Goal: Find contact information: Find contact information

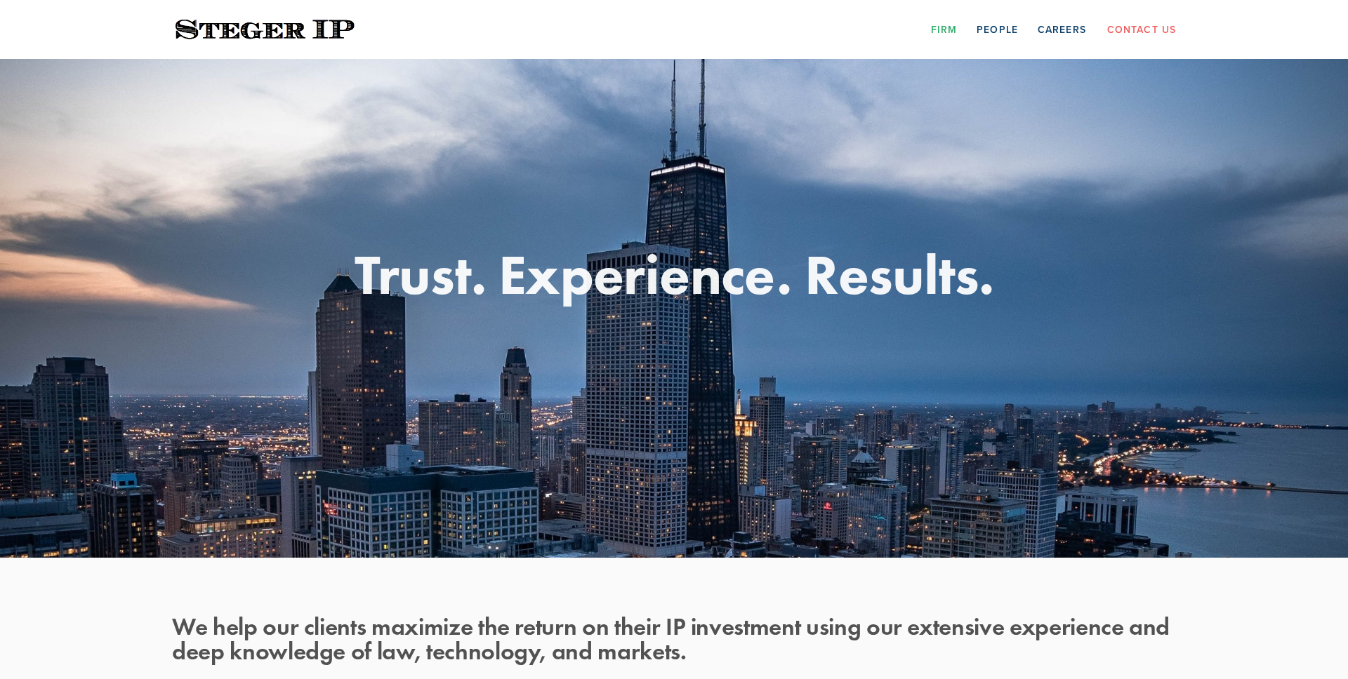
click at [949, 27] on link "Firm" at bounding box center [944, 29] width 26 height 22
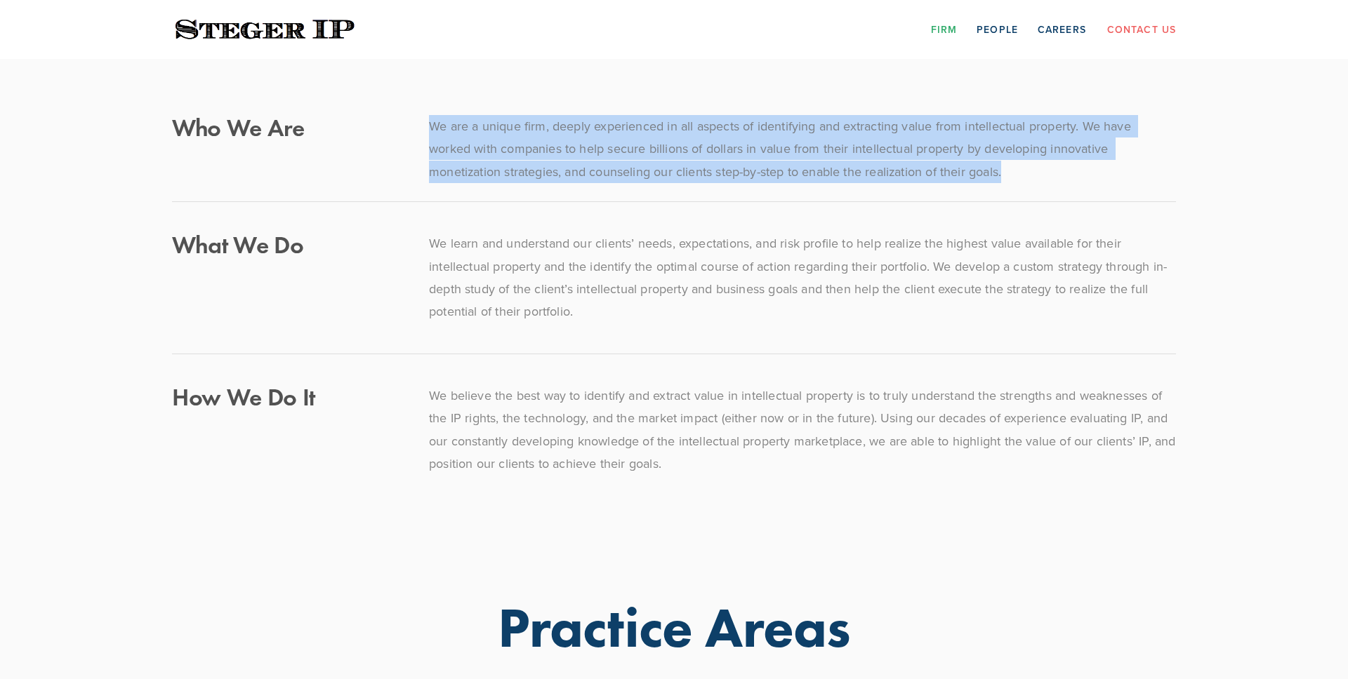
drag, startPoint x: 429, startPoint y: 126, endPoint x: 1030, endPoint y: 164, distance: 602.7
click at [1030, 164] on p "We are a unique firm, deeply experienced in all aspects of identifying and extr…" at bounding box center [802, 149] width 747 height 68
copy p "We are a unique firm, deeply experienced in all aspects of identifying and extr…"
click at [1037, 166] on p "We are a unique firm, deeply experienced in all aspects of identifying and extr…" at bounding box center [802, 149] width 747 height 68
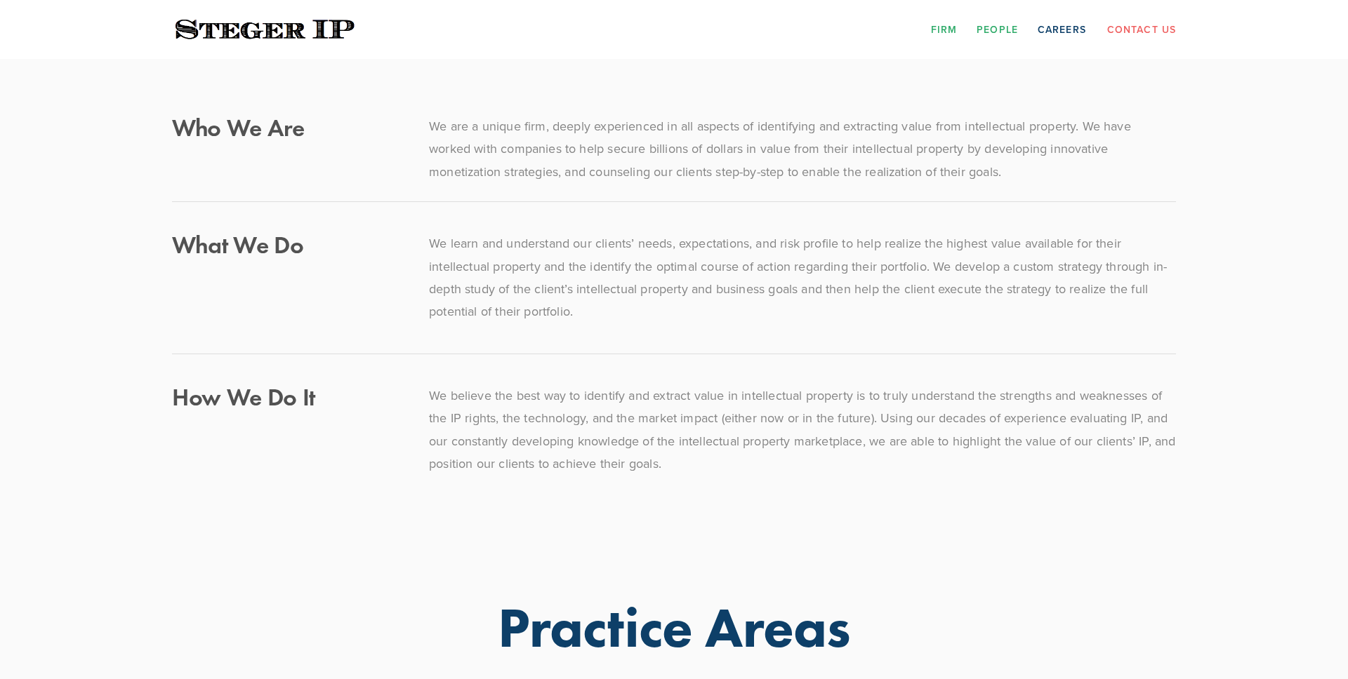
click at [992, 38] on link "People" at bounding box center [996, 29] width 41 height 22
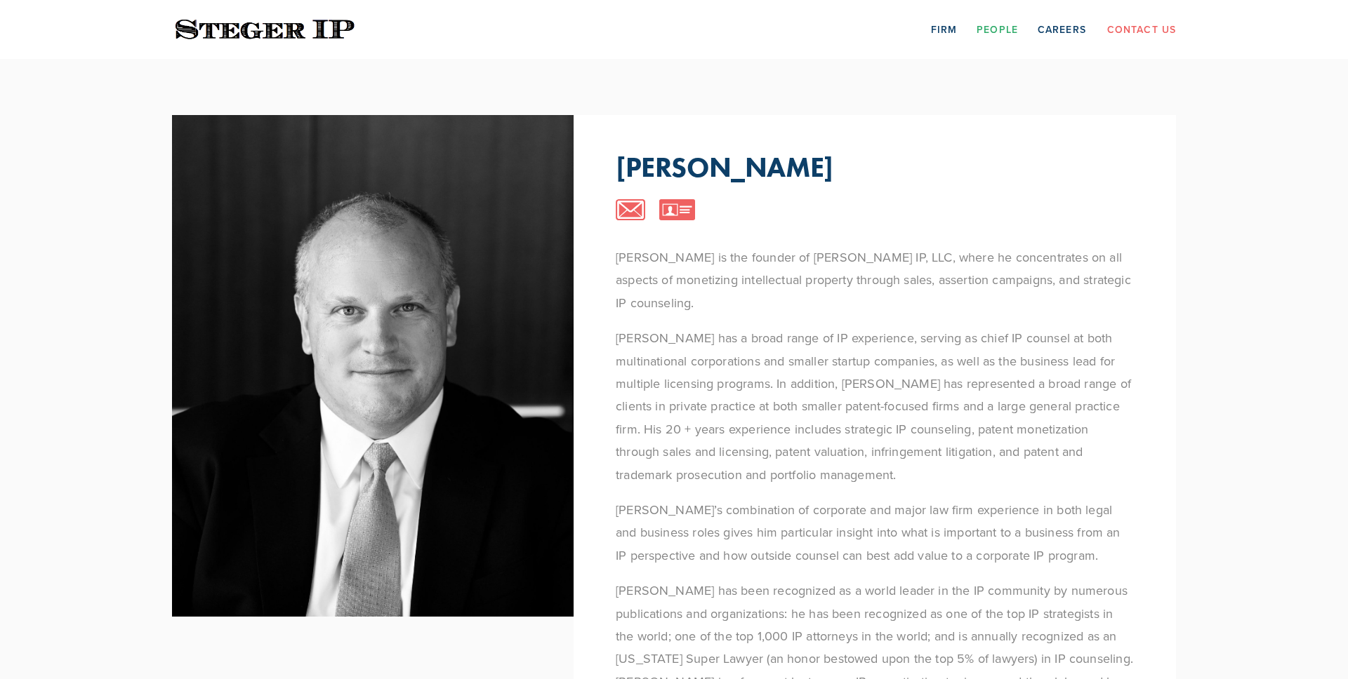
scroll to position [109, 0]
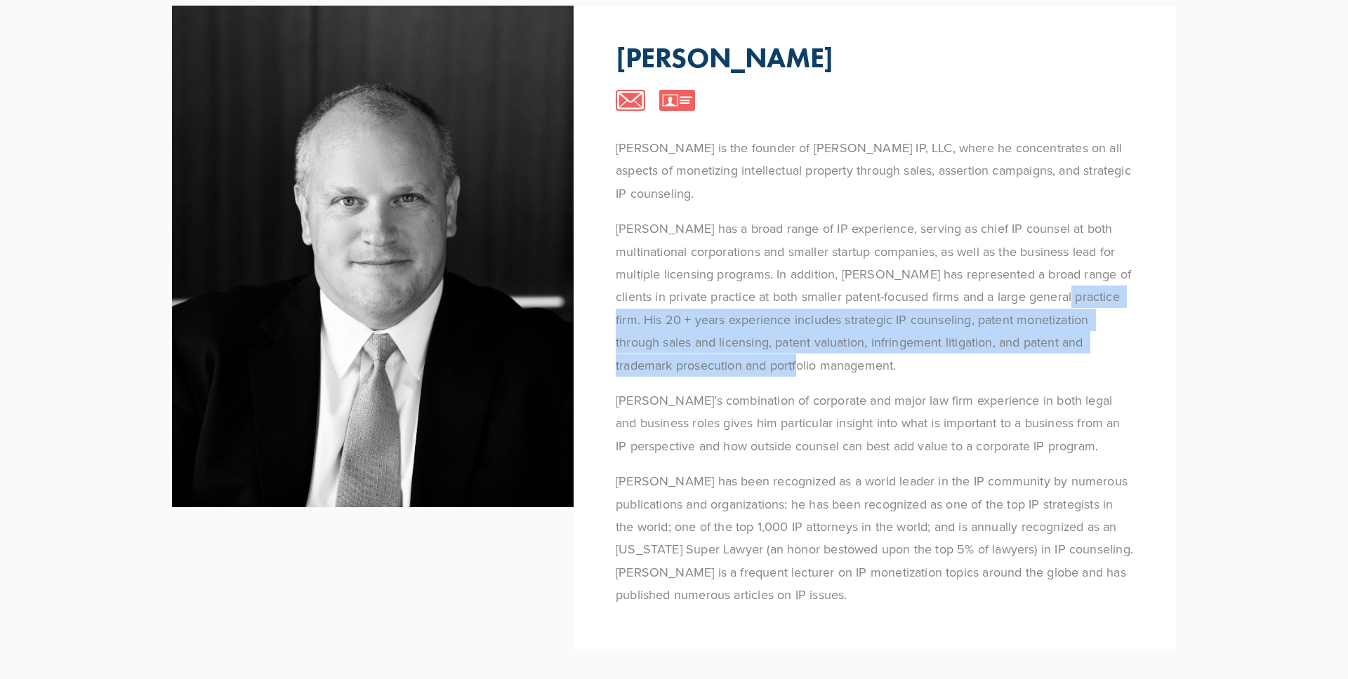
drag, startPoint x: 1063, startPoint y: 297, endPoint x: 1067, endPoint y: 358, distance: 61.3
click at [1067, 358] on p "[PERSON_NAME] has a broad range of IP experience, serving as chief IP counsel a…" at bounding box center [875, 297] width 518 height 159
copy p "His 20 + years experience includes strategic IP counseling, patent monetization…"
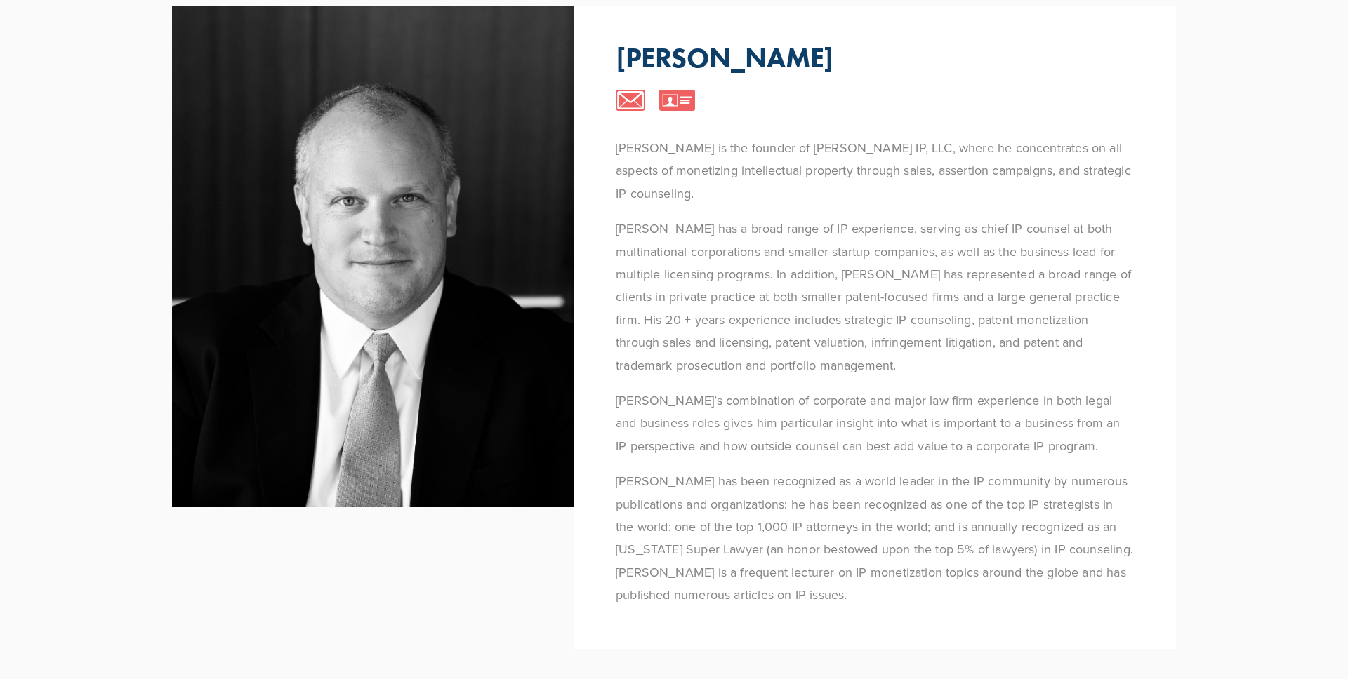
click at [1064, 359] on p "[PERSON_NAME] has a broad range of IP experience, serving as chief IP counsel a…" at bounding box center [875, 297] width 518 height 159
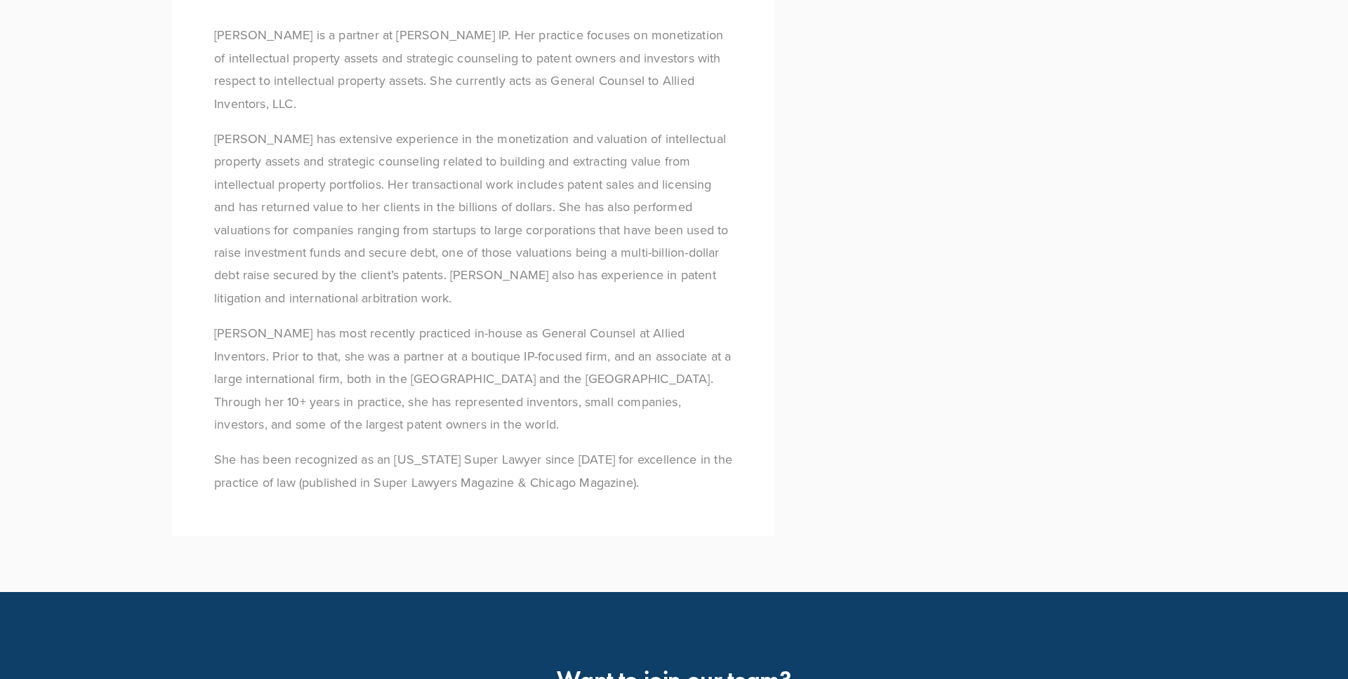
scroll to position [1206, 0]
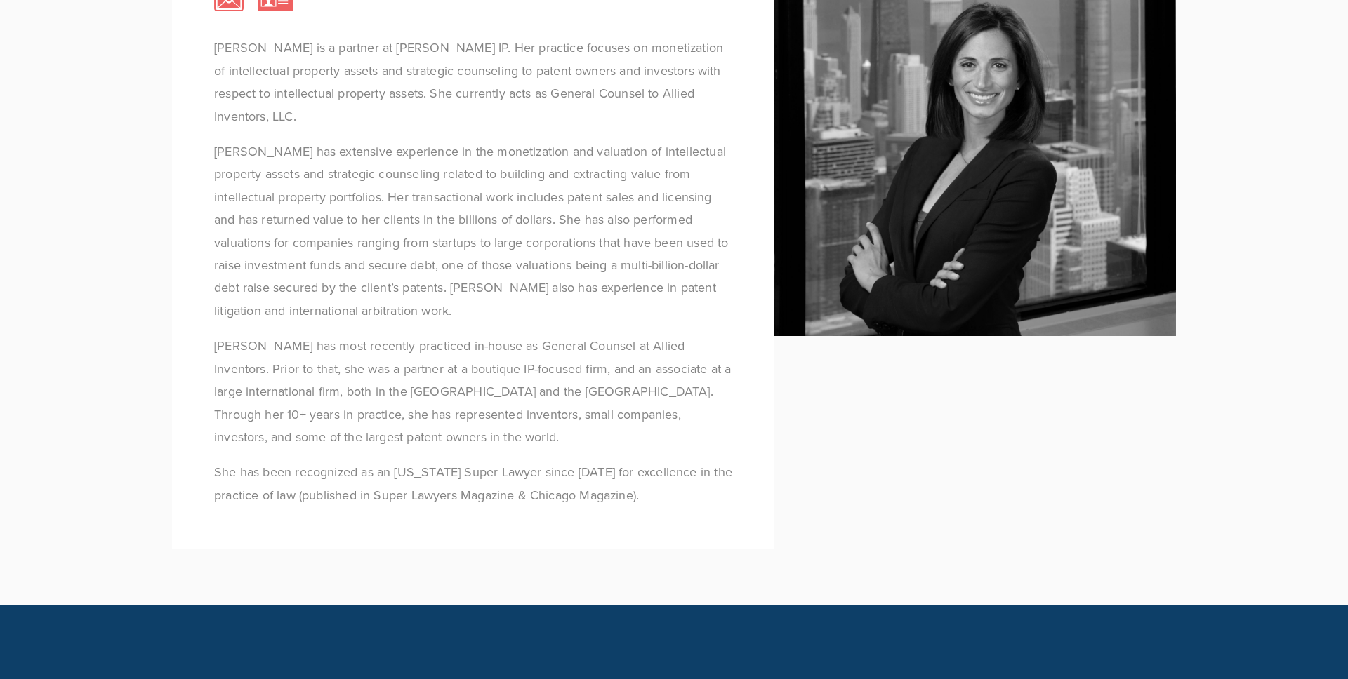
drag, startPoint x: 473, startPoint y: 358, endPoint x: 482, endPoint y: 361, distance: 9.8
click at [482, 361] on p "[PERSON_NAME] has most recently practiced in-house as General Counsel at Allied…" at bounding box center [473, 392] width 518 height 114
click at [477, 361] on p "[PERSON_NAME] has most recently practiced in-house as General Counsel at Allied…" at bounding box center [473, 392] width 518 height 114
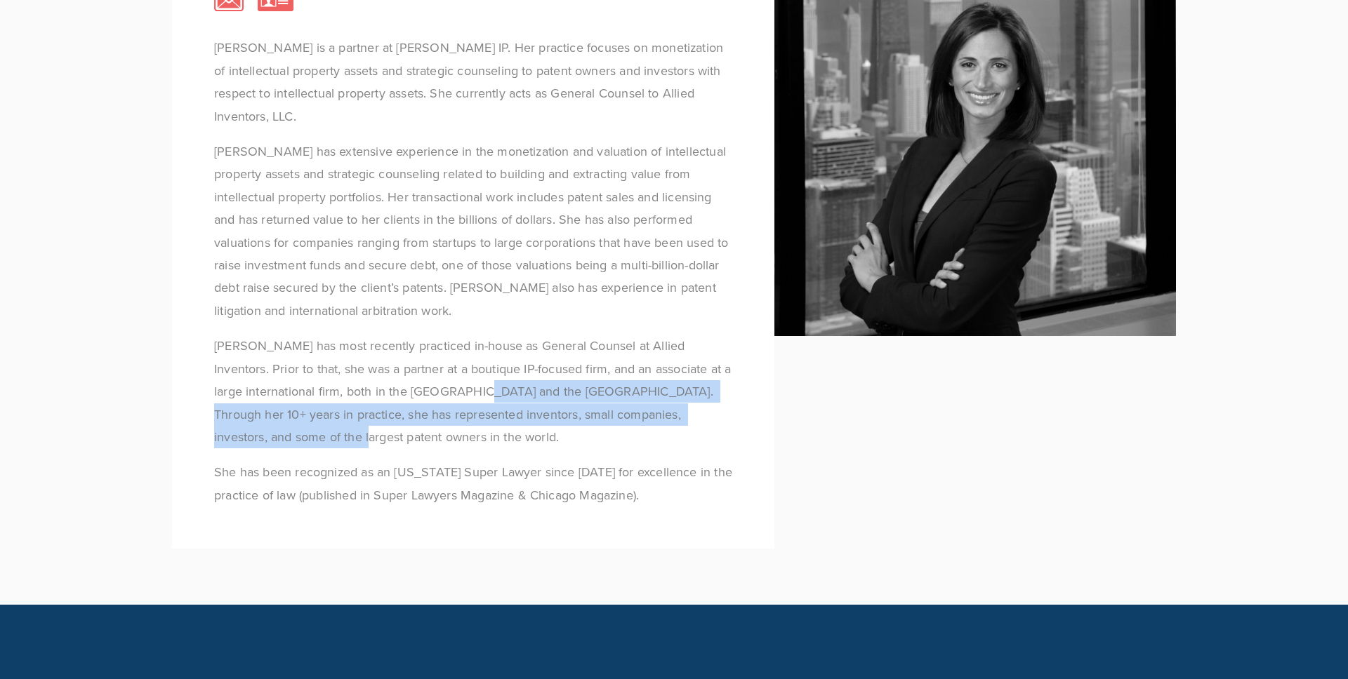
drag, startPoint x: 470, startPoint y: 361, endPoint x: 454, endPoint y: 401, distance: 43.5
click at [454, 401] on p "[PERSON_NAME] has most recently practiced in-house as General Counsel at Allied…" at bounding box center [473, 392] width 518 height 114
copy p "Through her 10+ years in practice, she has represented inventors, small compani…"
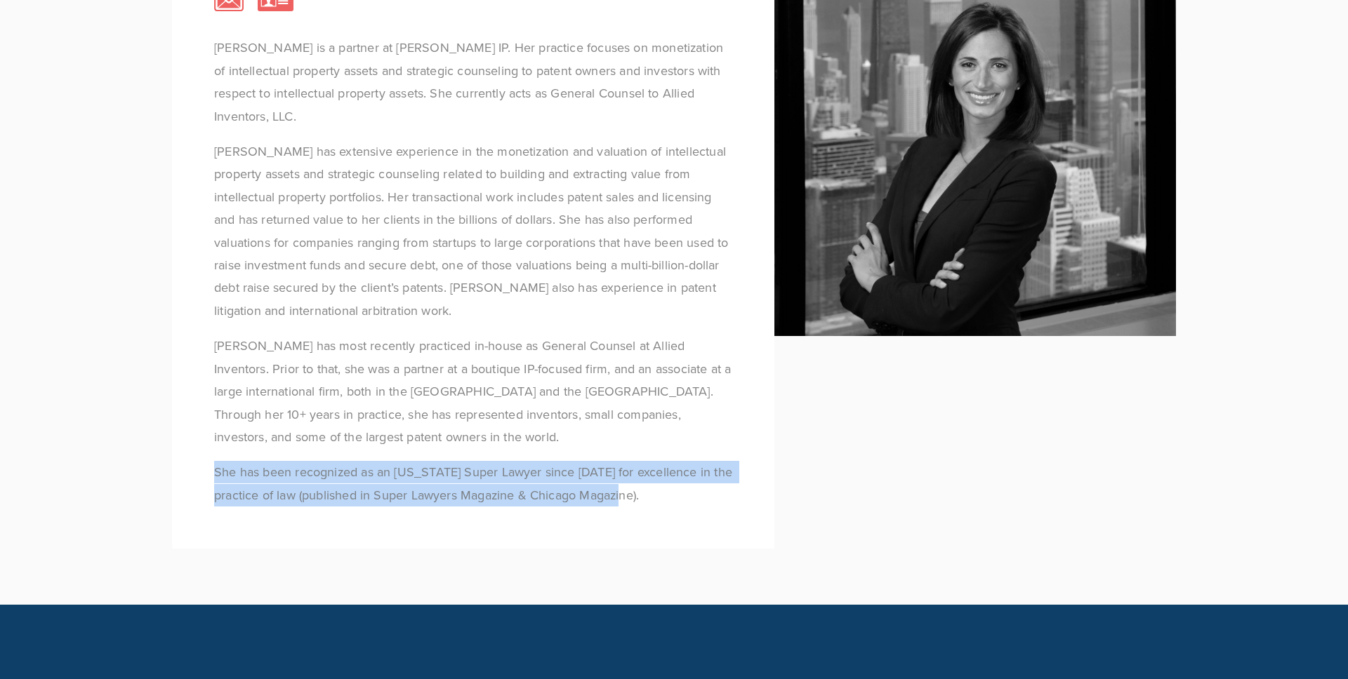
drag, startPoint x: 654, startPoint y: 465, endPoint x: 210, endPoint y: 443, distance: 444.8
click at [210, 443] on div "Elizabeth Rudersdorf is a partner at Steger IP. Her practice focuses on monetiz…" at bounding box center [473, 238] width 602 height 538
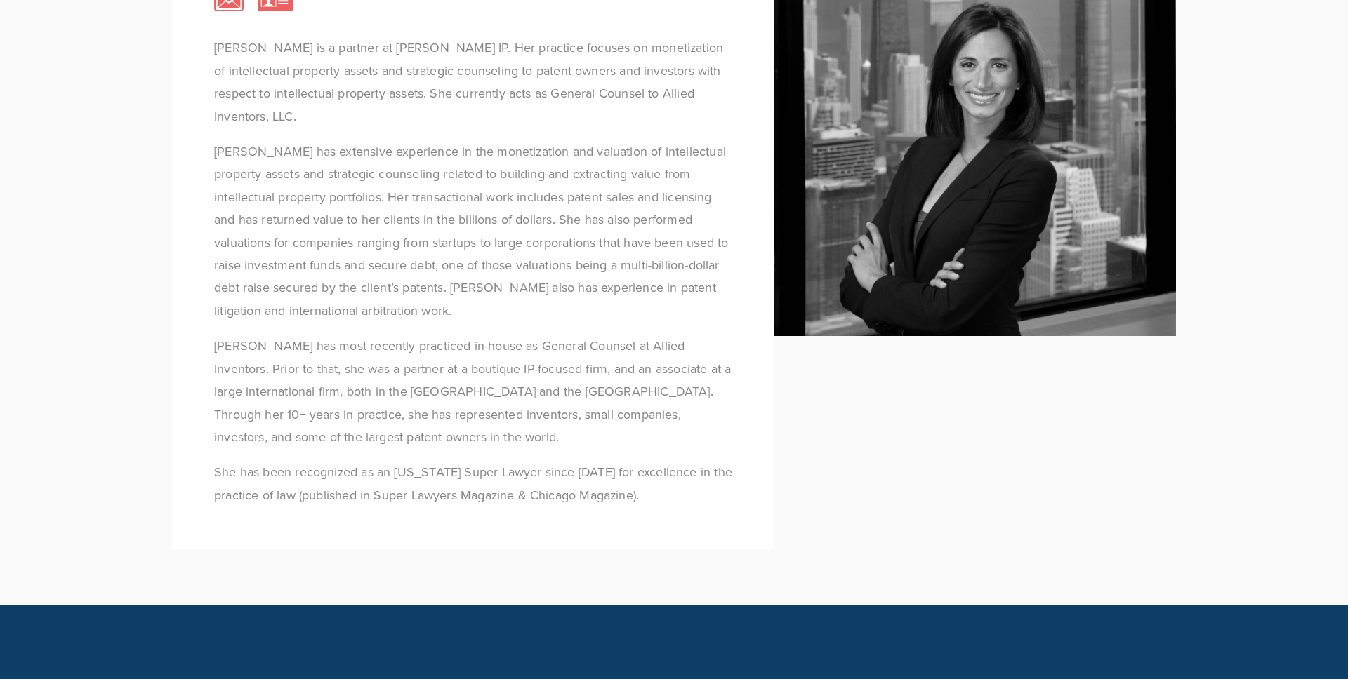
click at [501, 392] on p "[PERSON_NAME] has most recently practiced in-house as General Counsel at Allied…" at bounding box center [473, 392] width 518 height 114
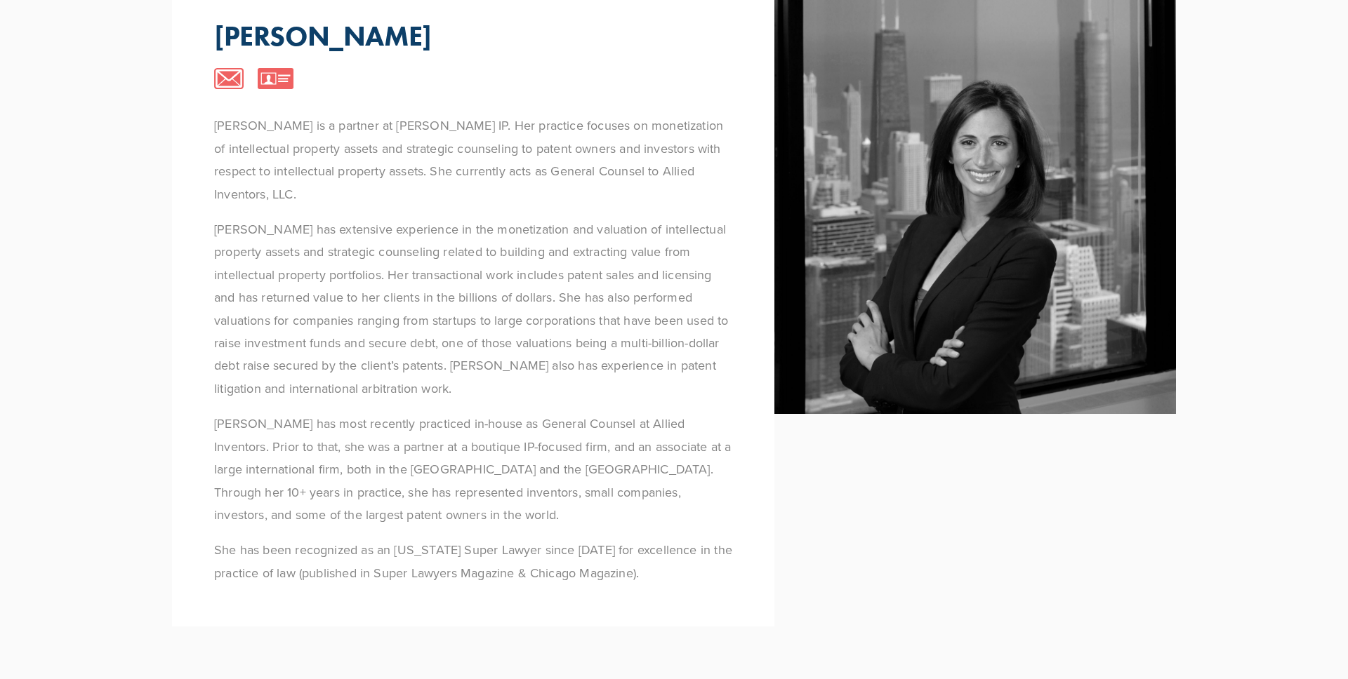
scroll to position [1366, 0]
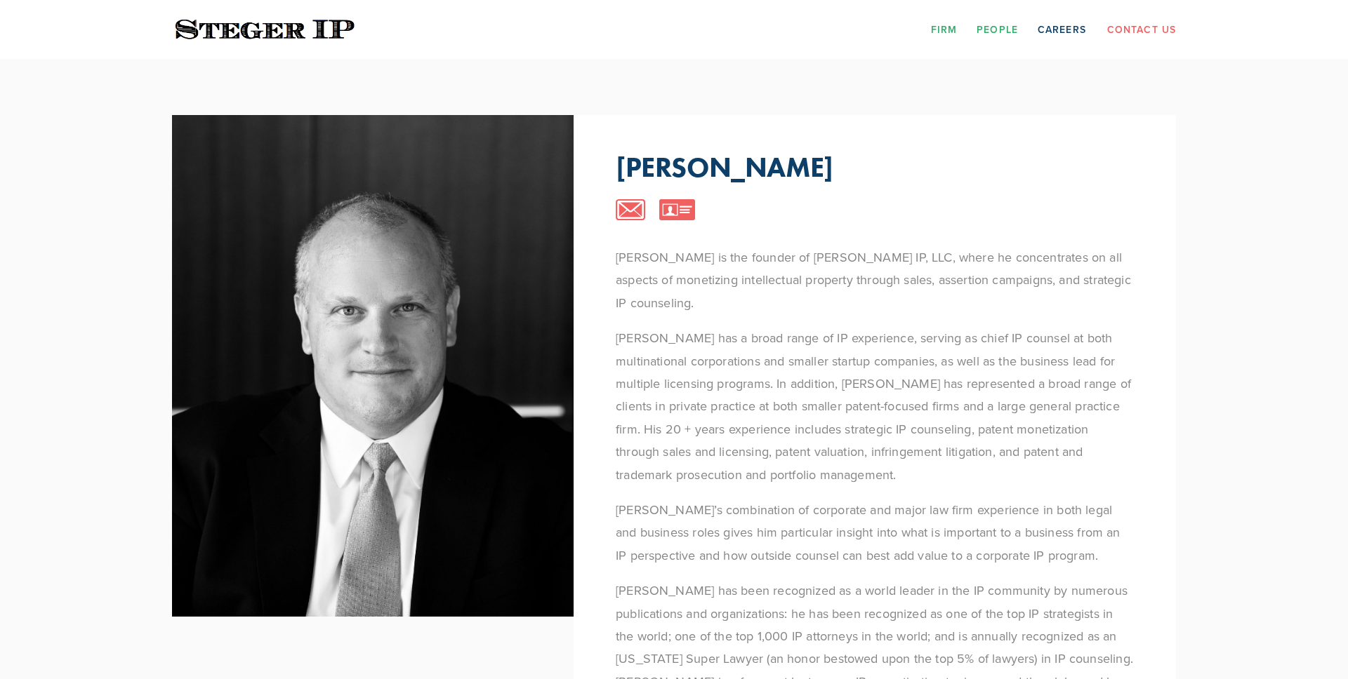
click at [951, 29] on link "Firm" at bounding box center [944, 29] width 26 height 22
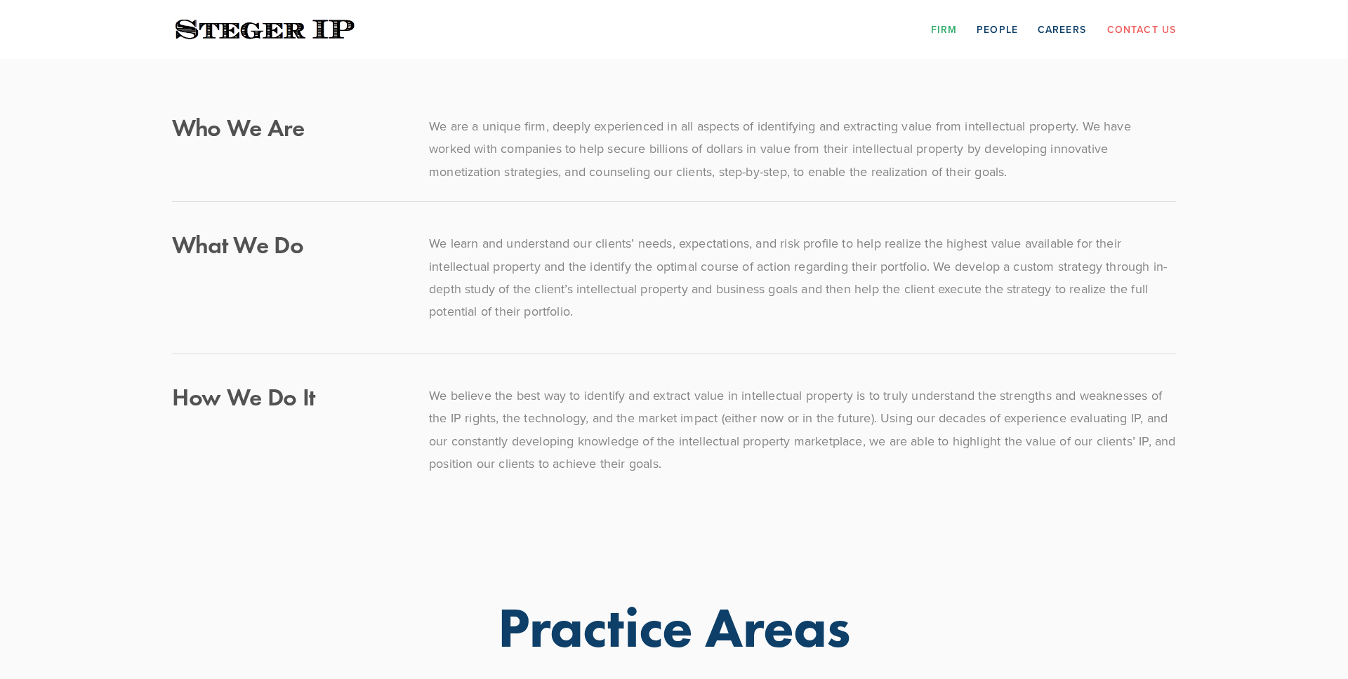
click at [82, 267] on section "Scroll Who We Are We are a unique firm, deeply experienced in all aspects of id…" at bounding box center [674, 301] width 1348 height 484
click at [986, 32] on link "People" at bounding box center [996, 29] width 41 height 22
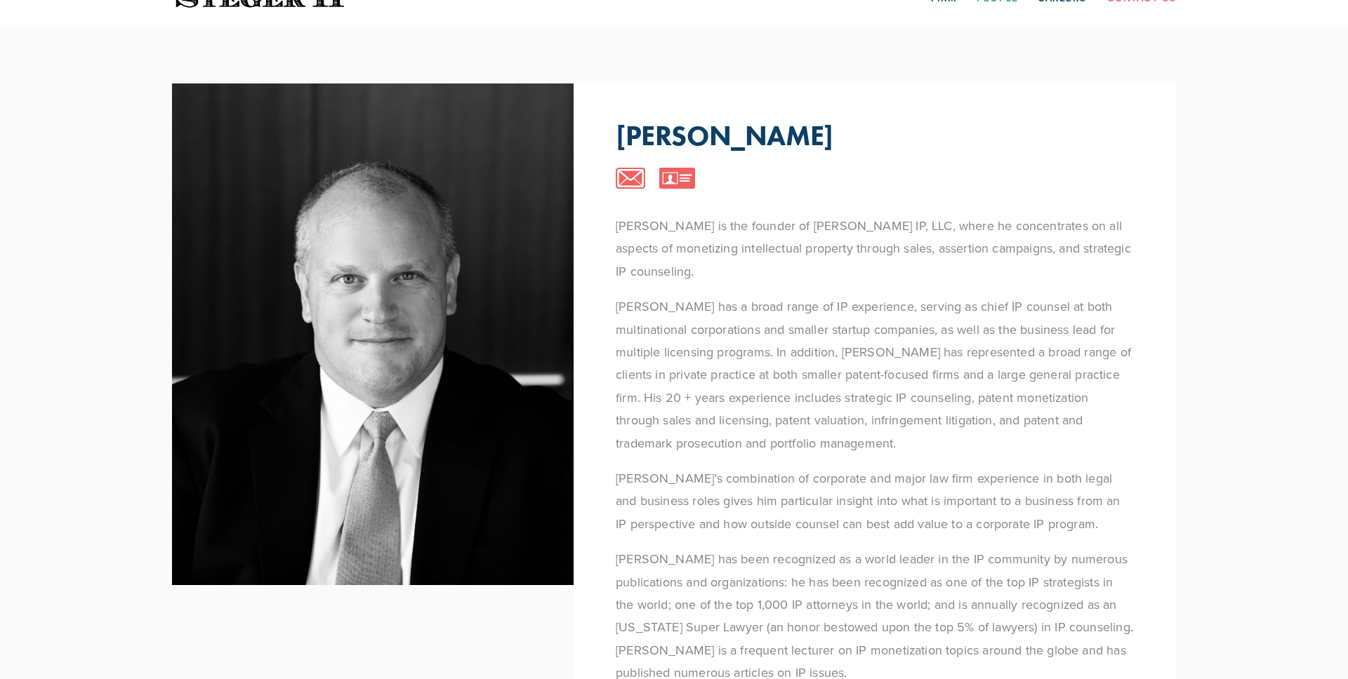
scroll to position [100, 0]
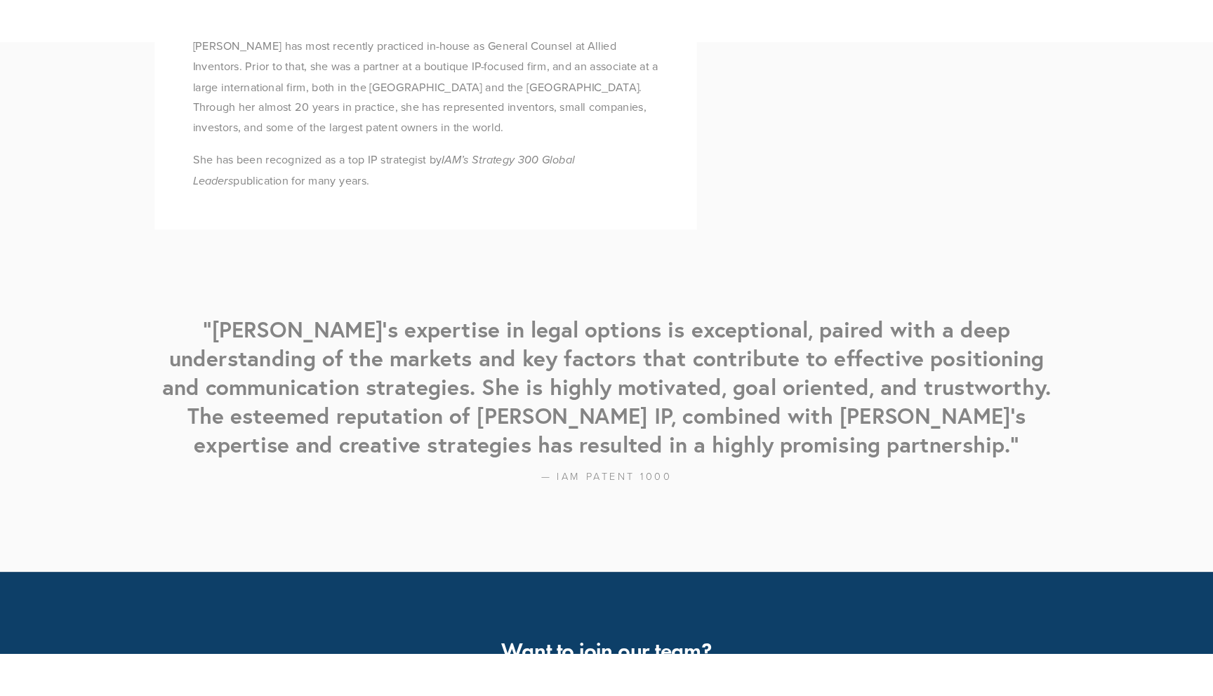
scroll to position [1574, 0]
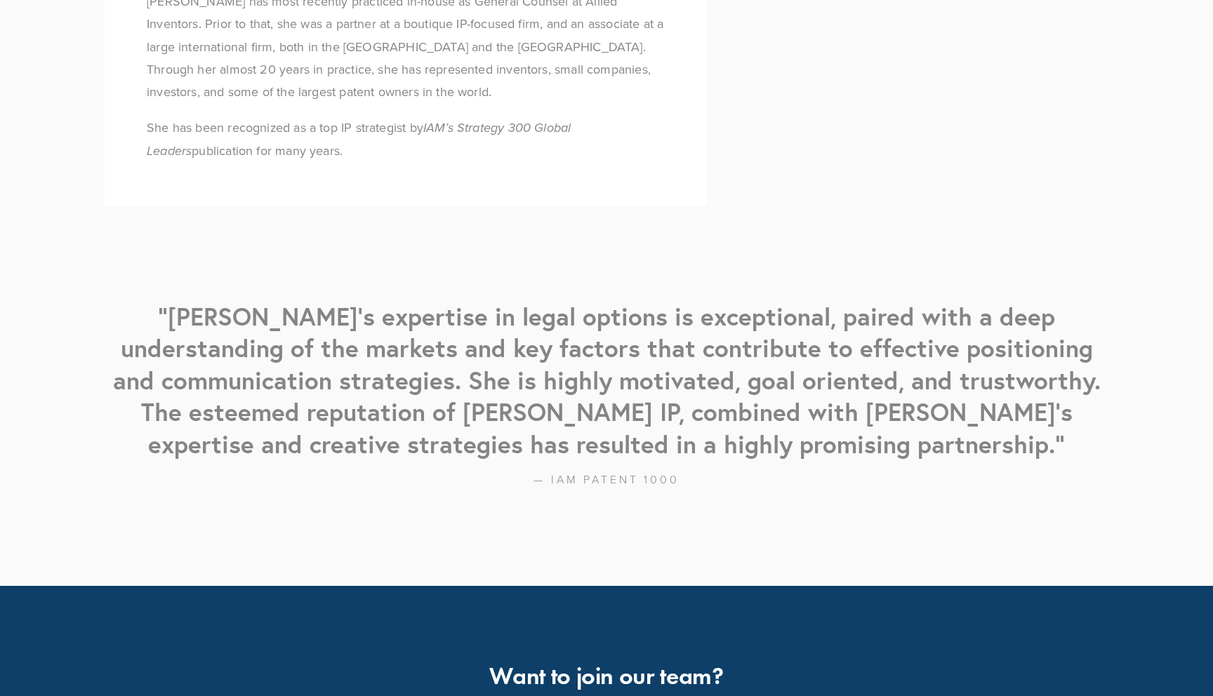
click at [82, 335] on div "[PERSON_NAME] [PERSON_NAME] is a partner at [PERSON_NAME][GEOGRAPHIC_DATA]. Her…" at bounding box center [606, 46] width 1053 height 1082
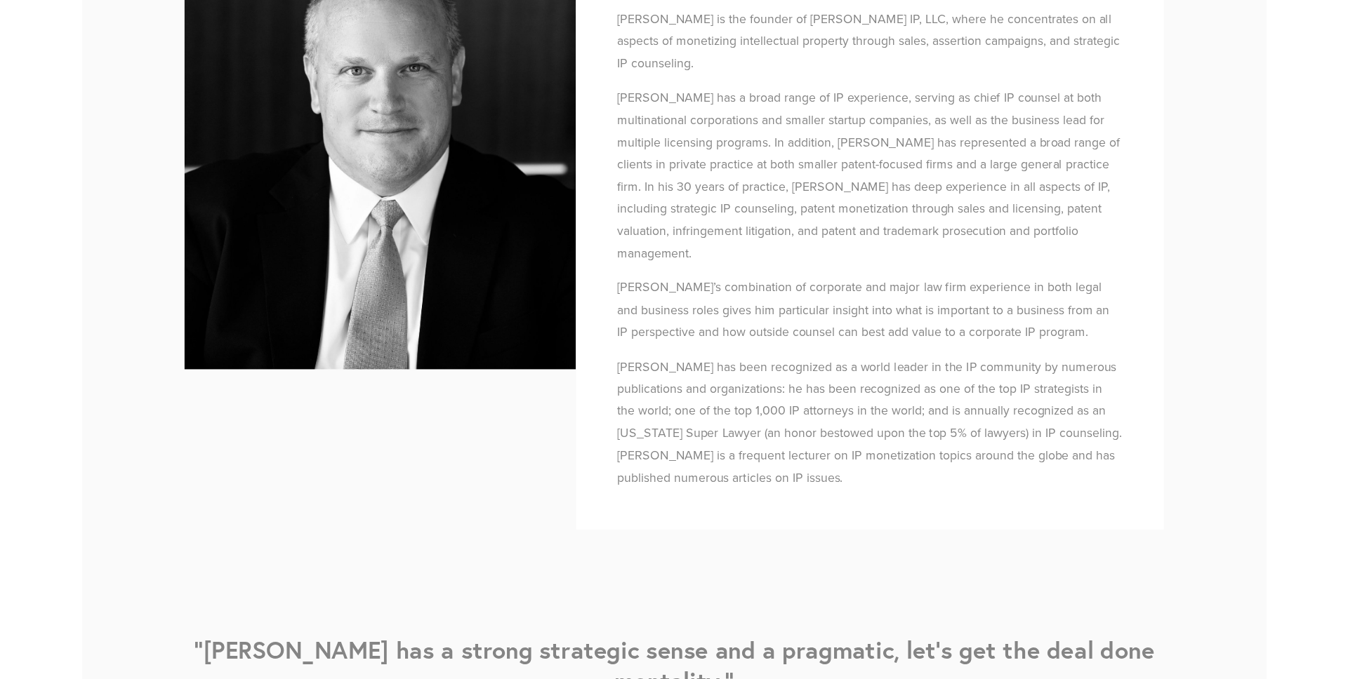
scroll to position [0, 0]
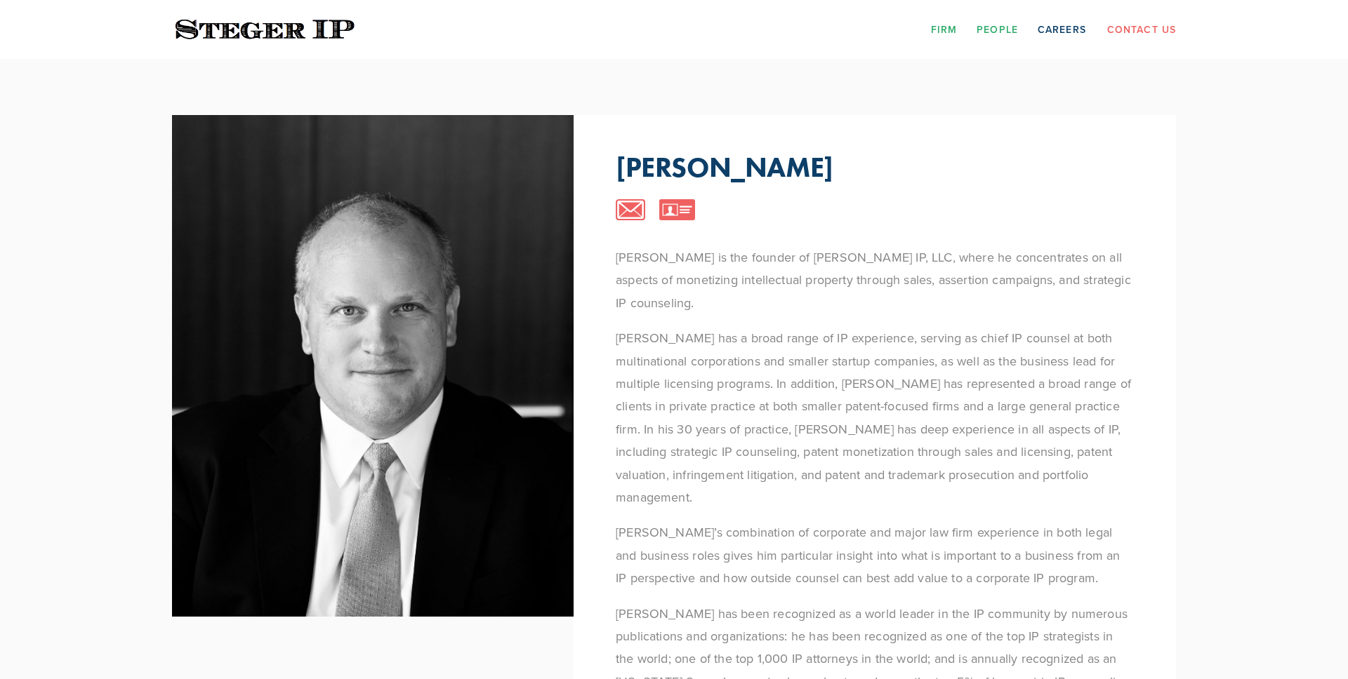
click at [947, 32] on link "Firm" at bounding box center [944, 29] width 26 height 22
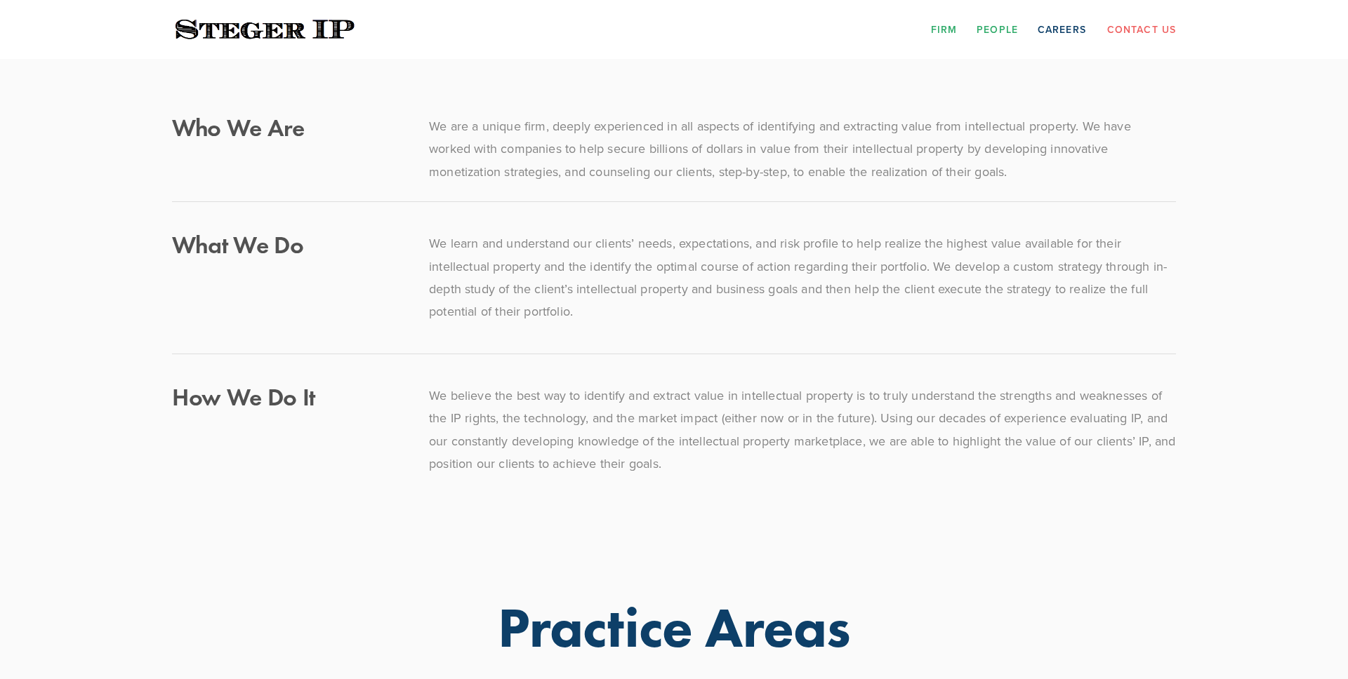
click at [999, 29] on link "People" at bounding box center [996, 29] width 41 height 22
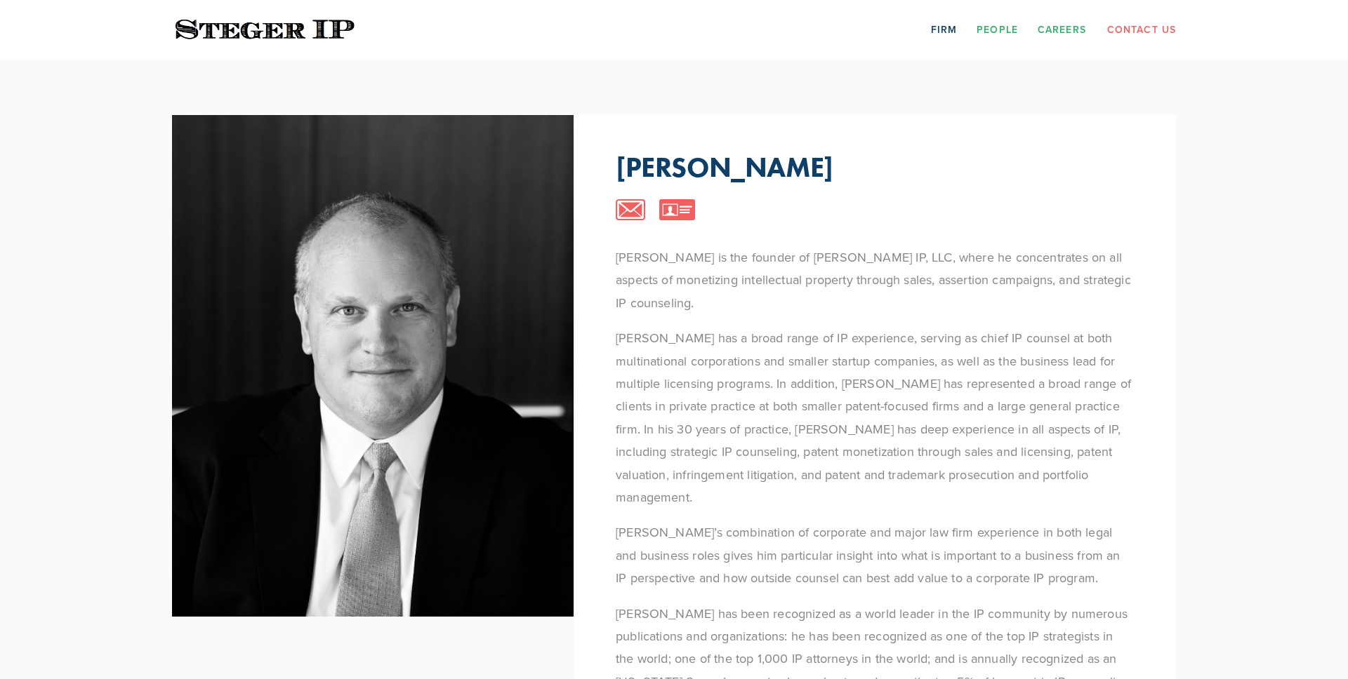
click at [1083, 29] on link "Careers" at bounding box center [1061, 29] width 48 height 22
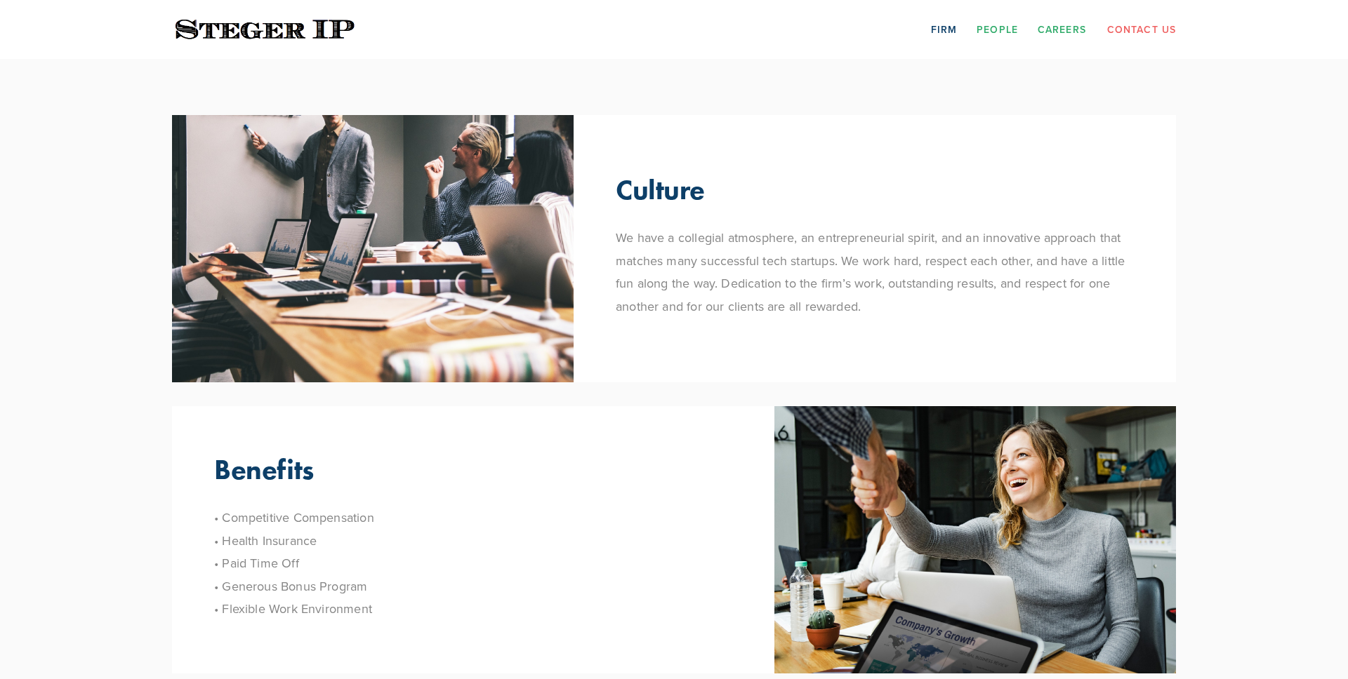
click at [990, 28] on link "People" at bounding box center [996, 29] width 41 height 22
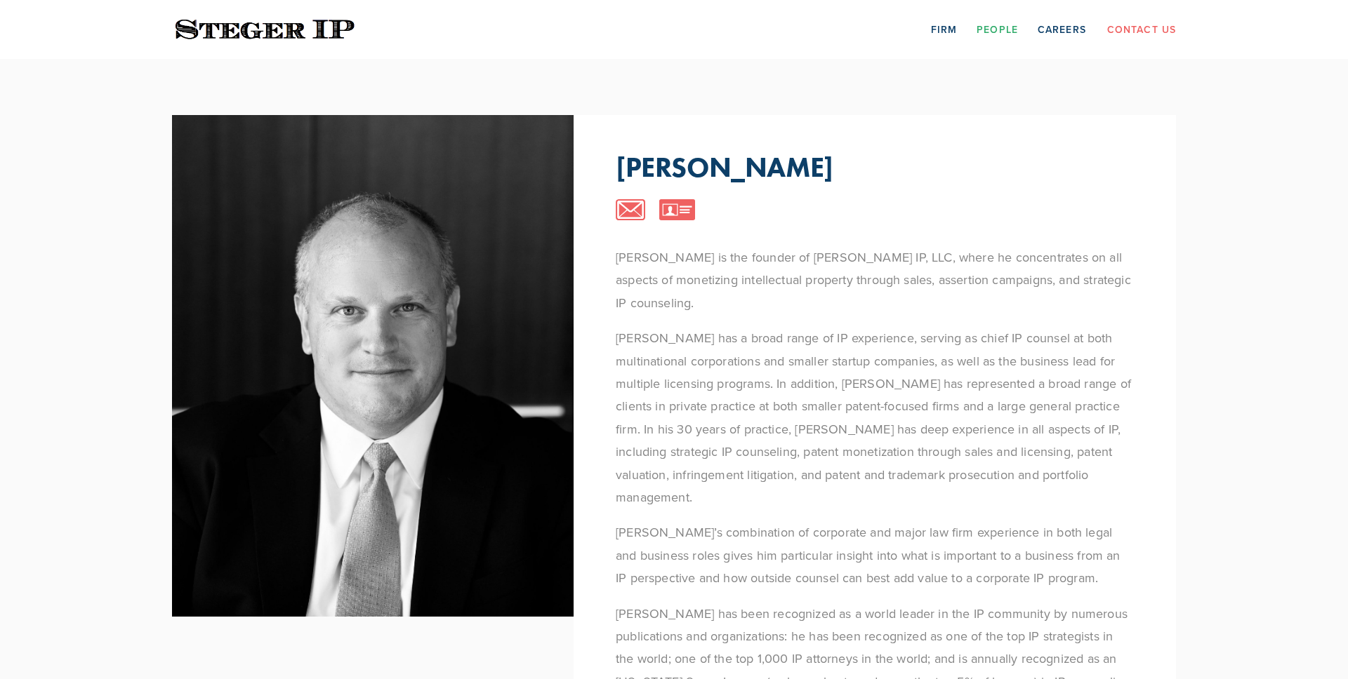
click at [55, 180] on section "Scroll [PERSON_NAME] [PERSON_NAME] is the founder of [PERSON_NAME] IP, LLC, whe…" at bounding box center [674, 568] width 1348 height 1019
click at [121, 80] on section "Scroll Steve Steger Steve Steger is the founder of Steger IP, LLC, where he con…" at bounding box center [674, 568] width 1348 height 1019
click at [335, 29] on img at bounding box center [265, 29] width 186 height 27
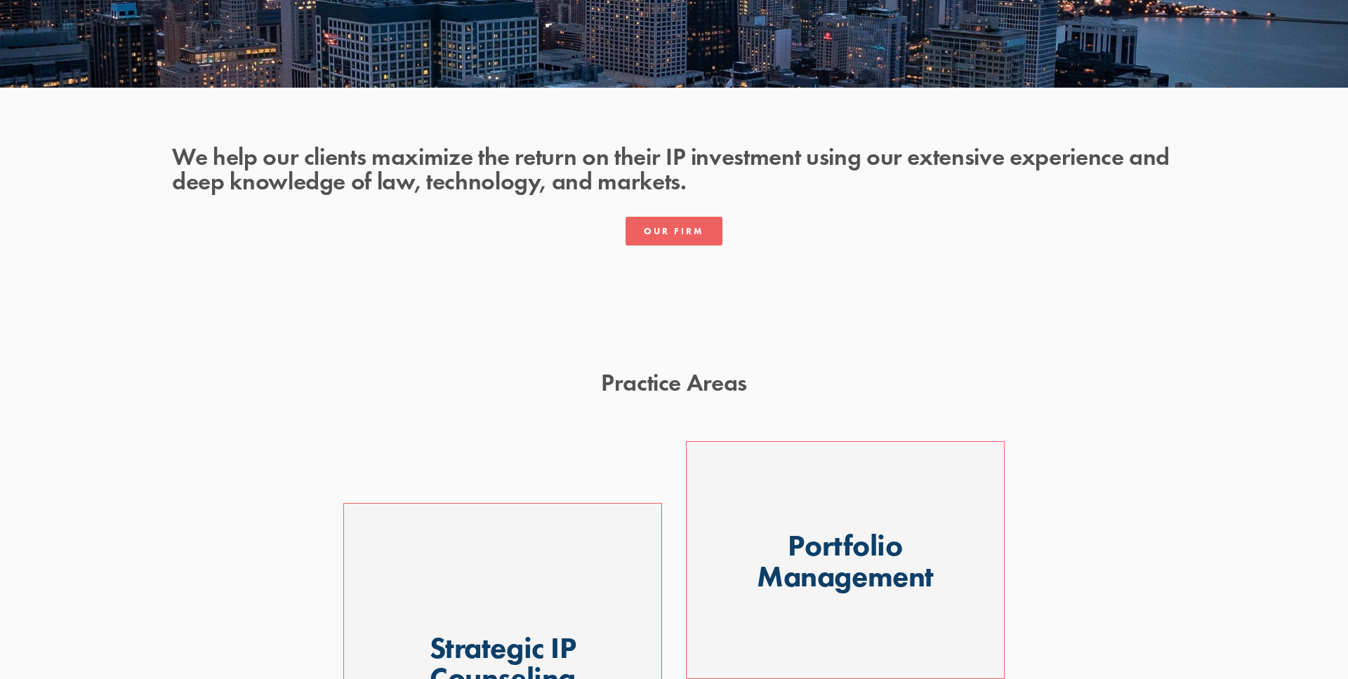
scroll to position [351, 0]
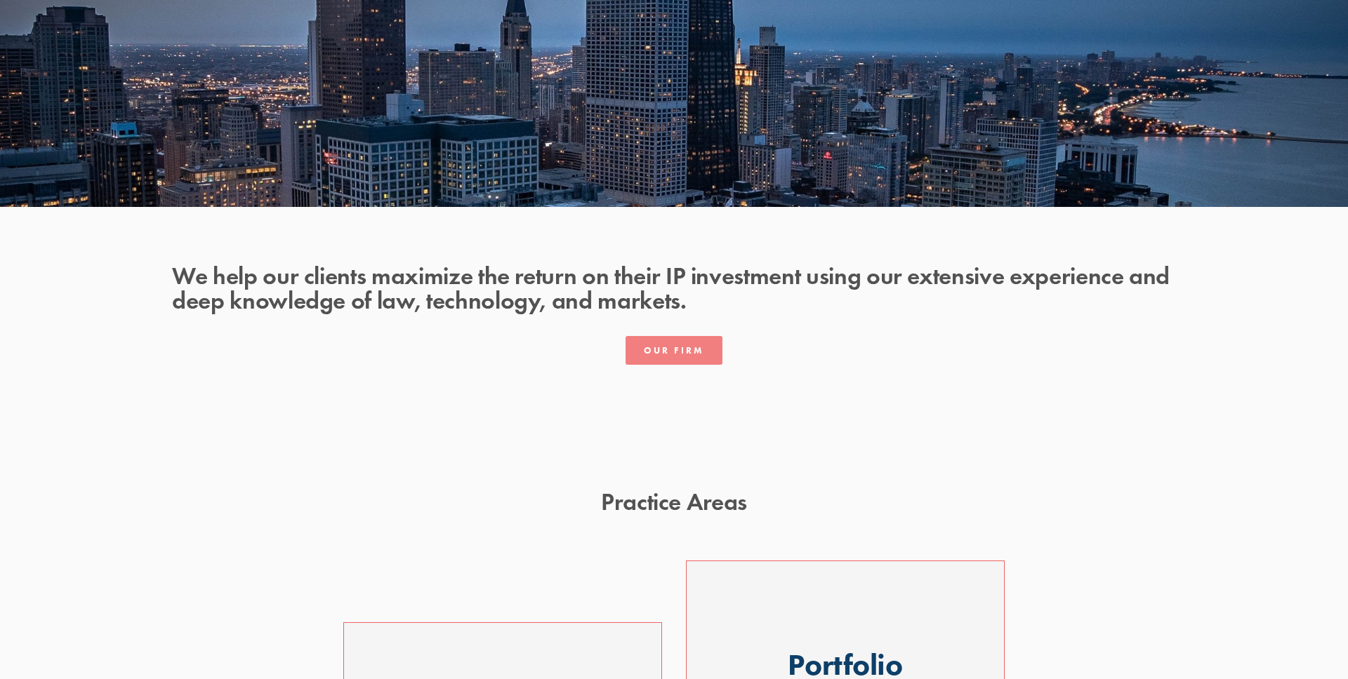
click at [675, 352] on link "Our Firm" at bounding box center [673, 350] width 97 height 29
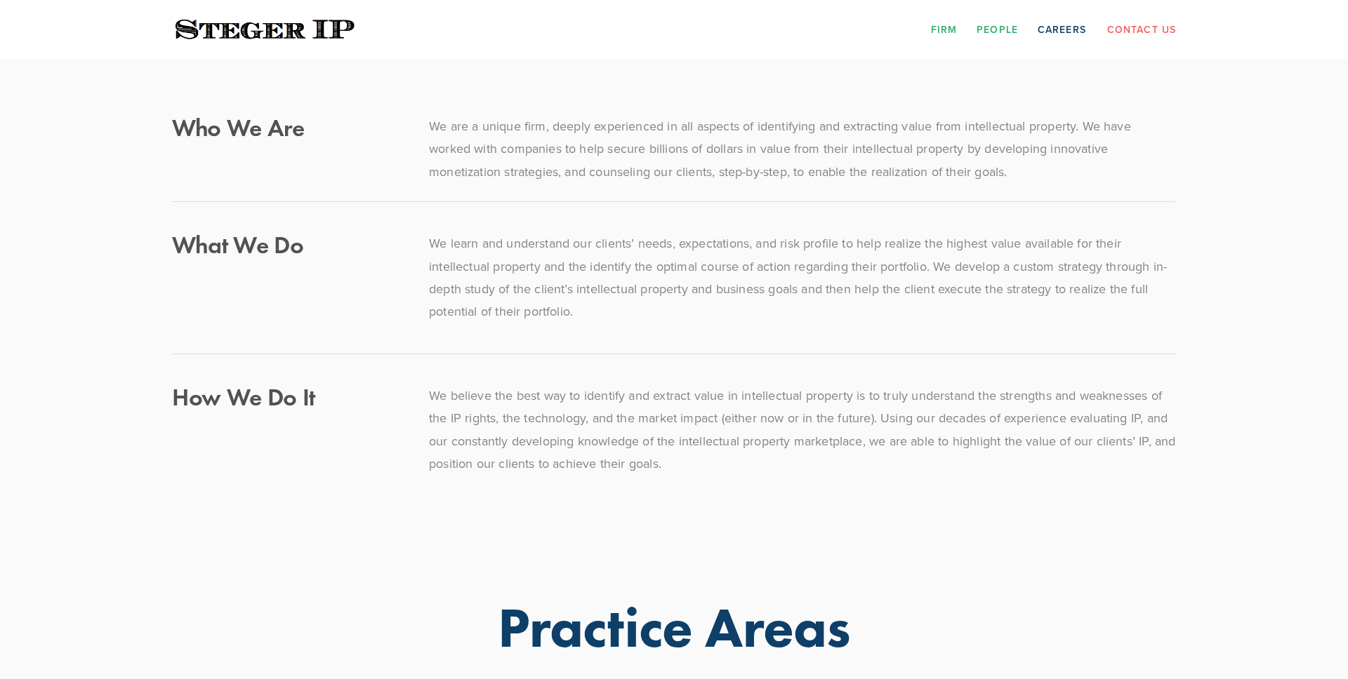
click at [1002, 25] on link "People" at bounding box center [996, 29] width 41 height 22
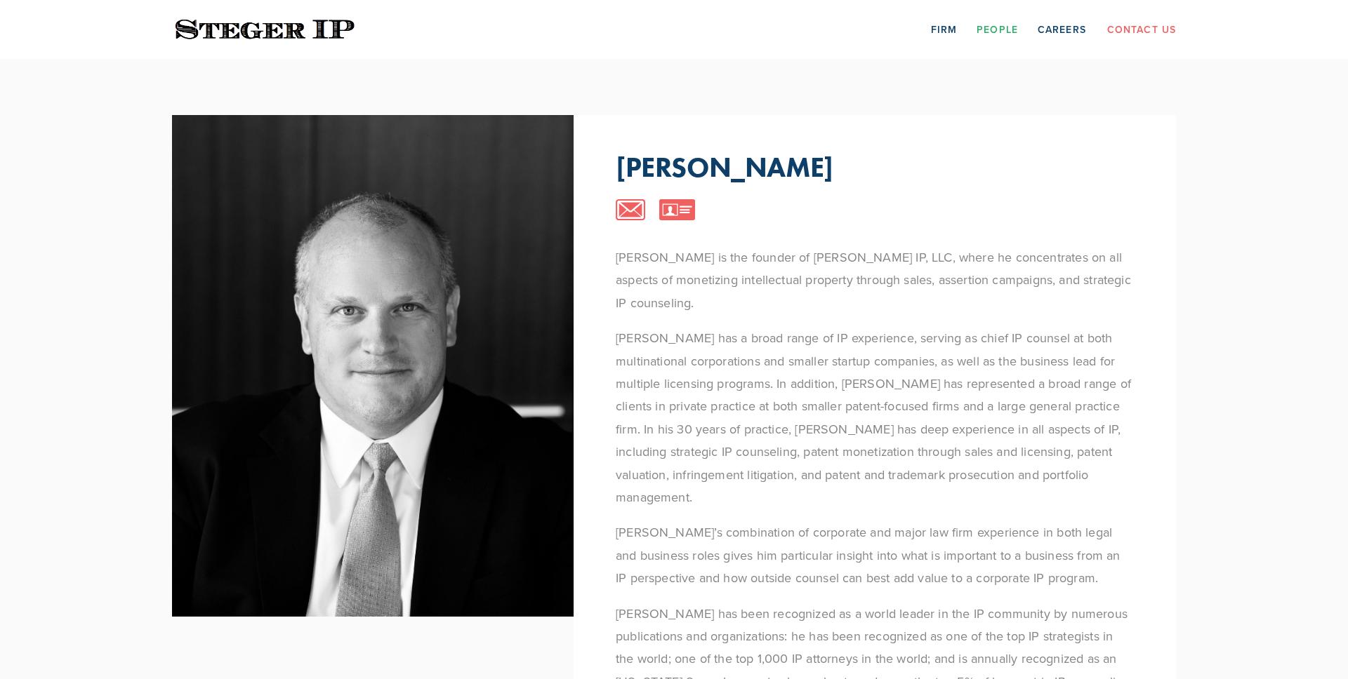
click at [1157, 34] on link "Contact Us" at bounding box center [1141, 29] width 69 height 22
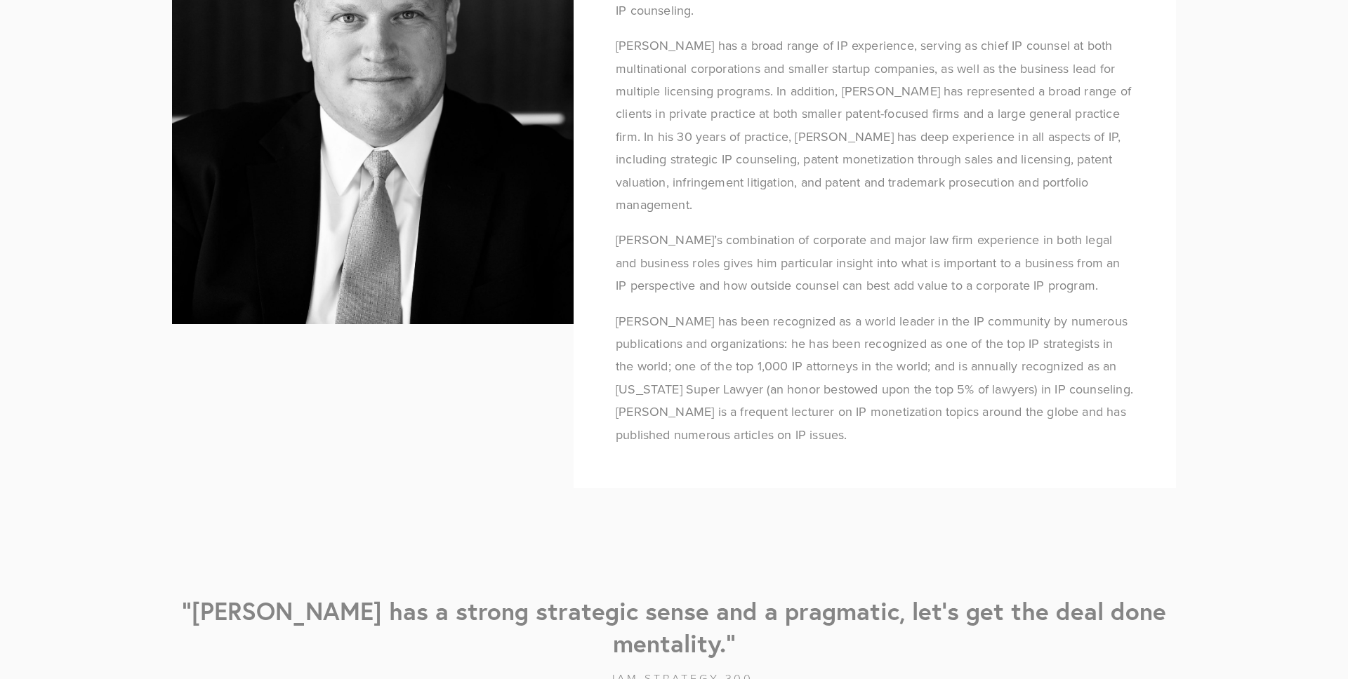
scroll to position [432, 0]
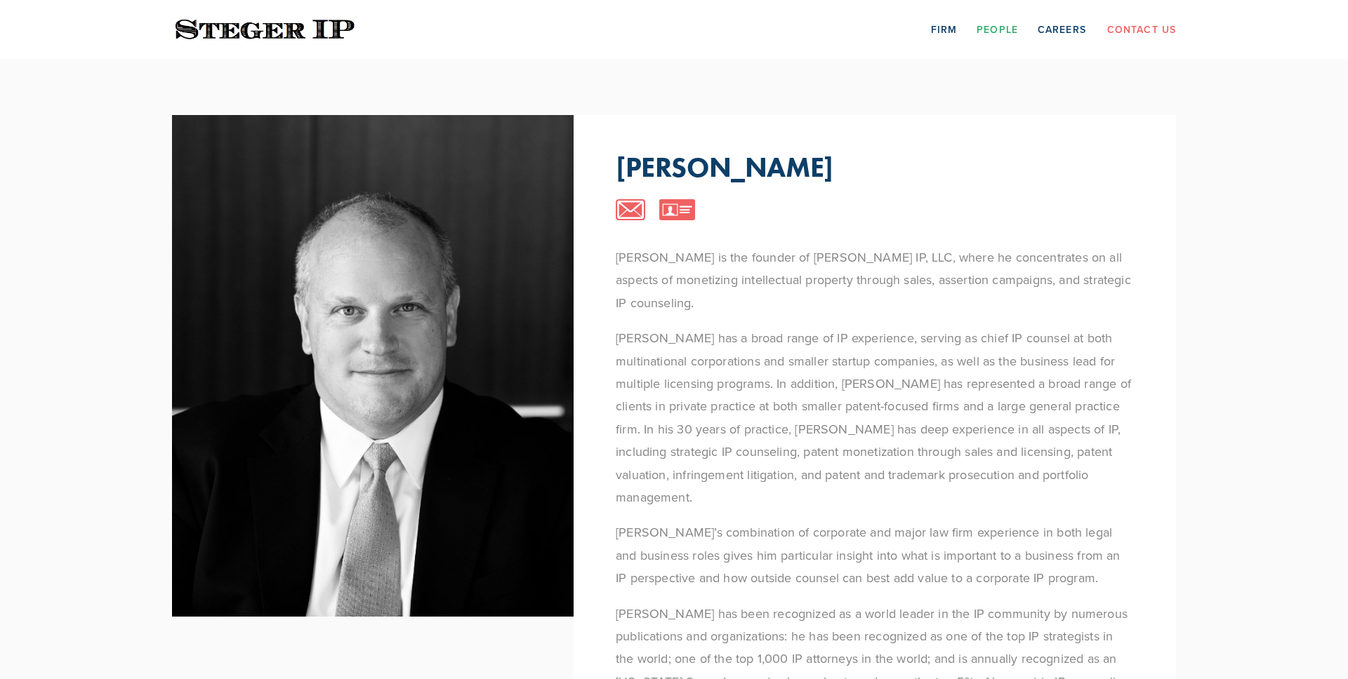
click at [1147, 20] on link "Contact Us" at bounding box center [1141, 29] width 69 height 22
click at [213, 45] on div "Firm People Careers Contact Us" at bounding box center [673, 29] width 1053 height 59
click at [219, 28] on img at bounding box center [265, 29] width 186 height 27
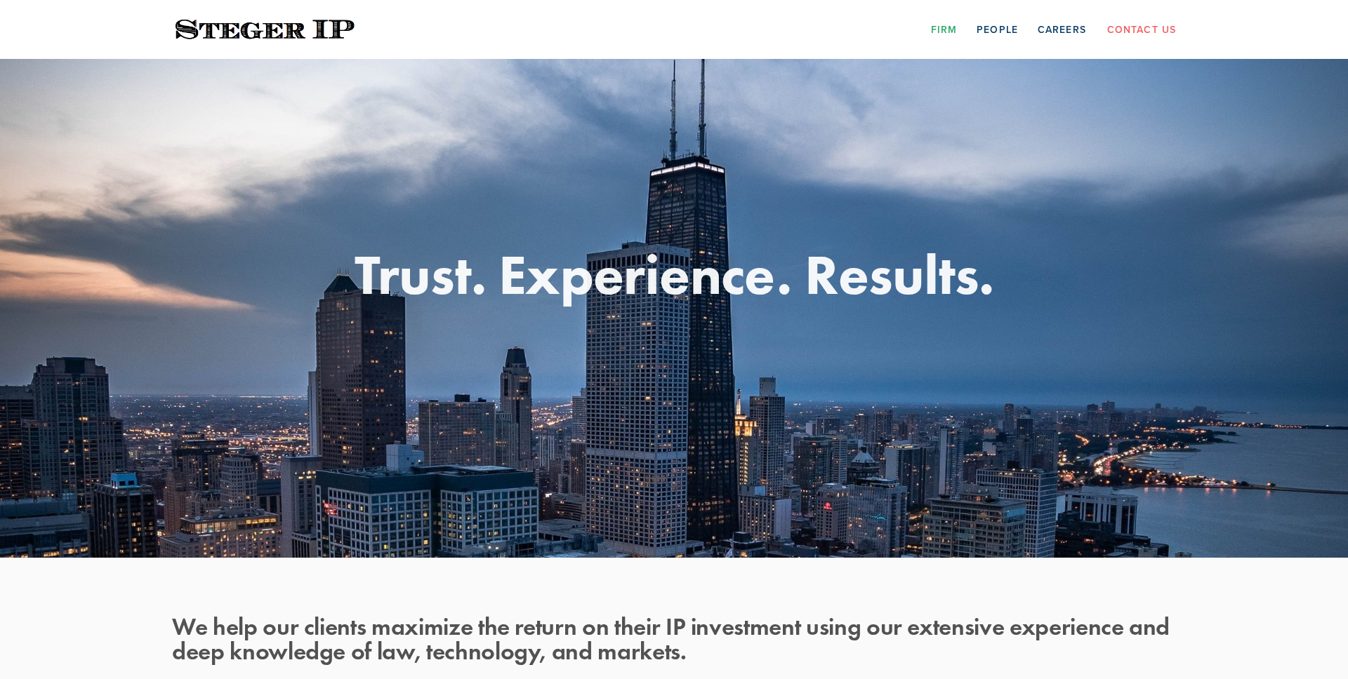
click at [944, 33] on link "Firm" at bounding box center [944, 29] width 26 height 22
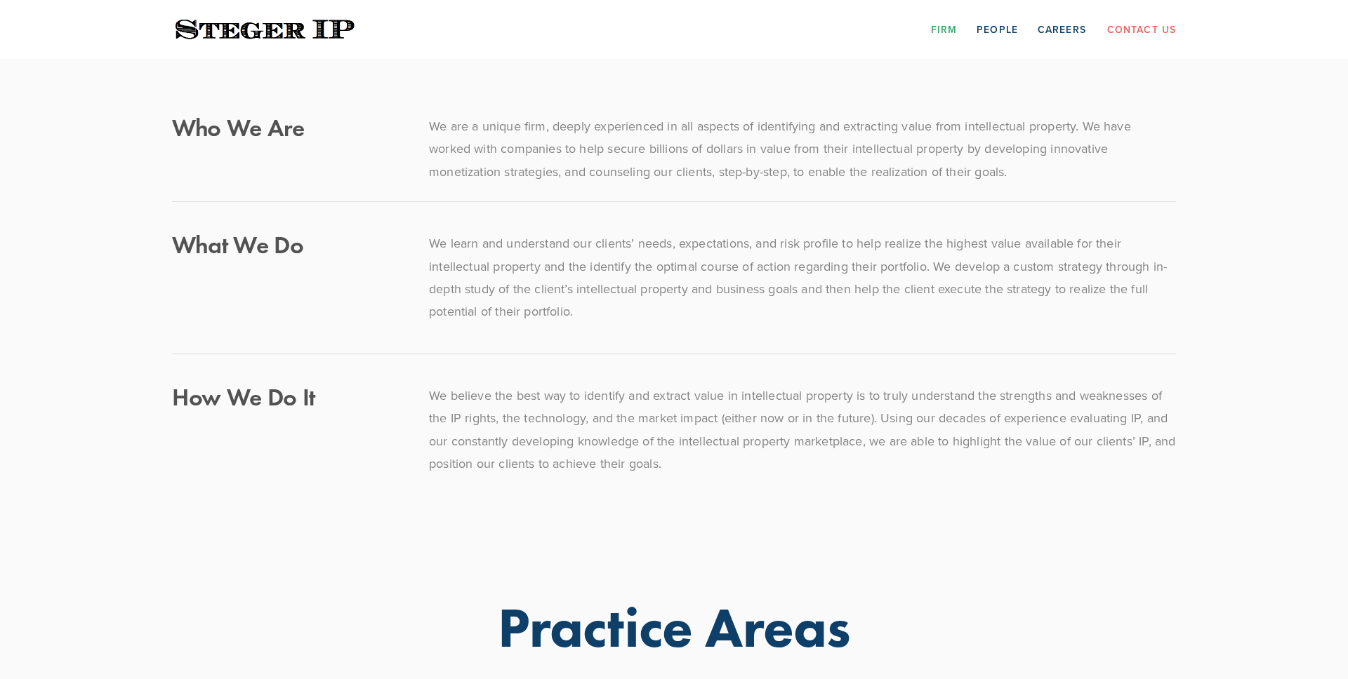
click at [1025, 33] on div "Firm People Careers" at bounding box center [1008, 29] width 175 height 22
click at [1009, 29] on link "People" at bounding box center [996, 29] width 41 height 22
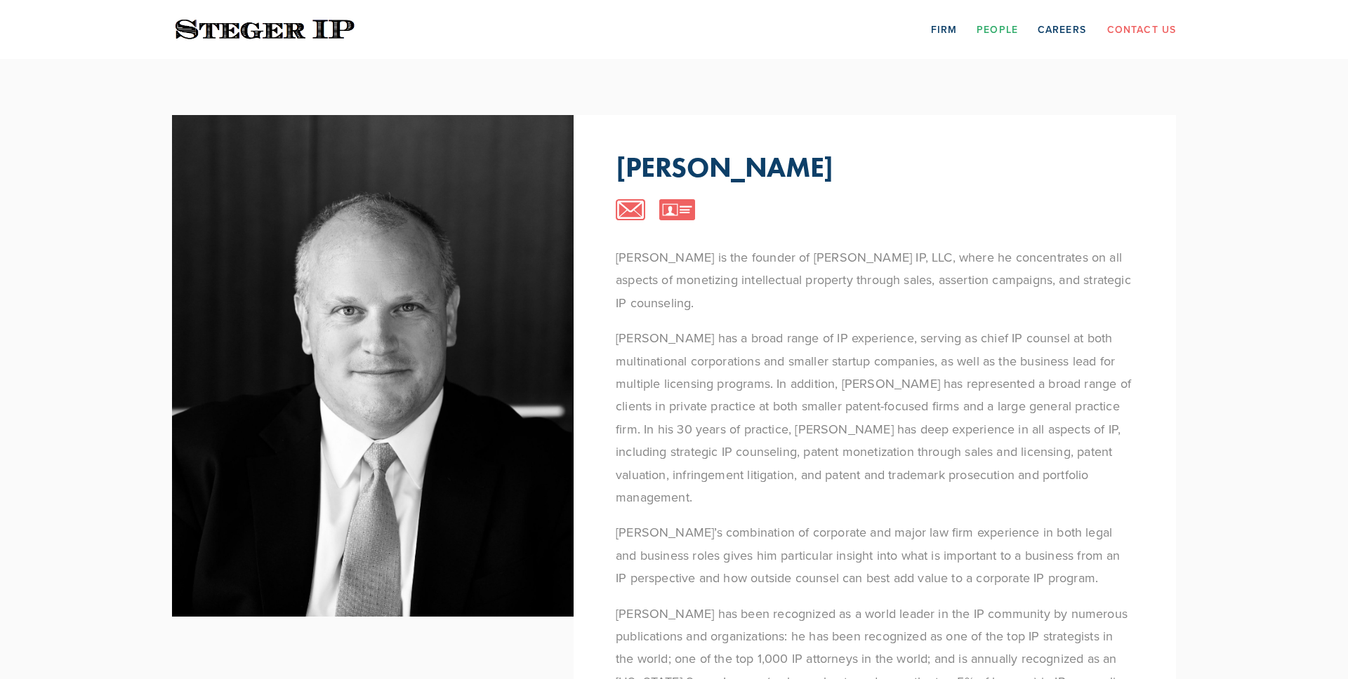
click at [1140, 29] on link "Contact Us" at bounding box center [1141, 29] width 69 height 22
click at [201, 29] on img at bounding box center [265, 29] width 186 height 27
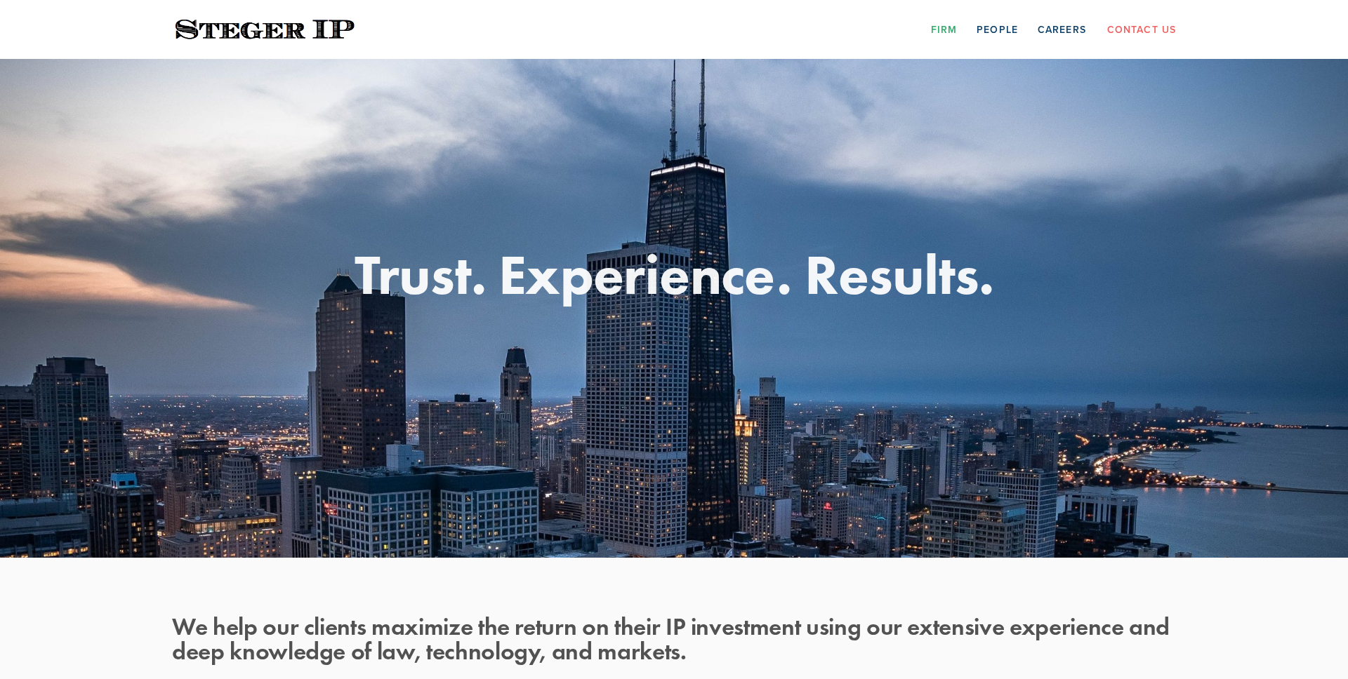
click at [951, 30] on link "Firm" at bounding box center [944, 29] width 26 height 22
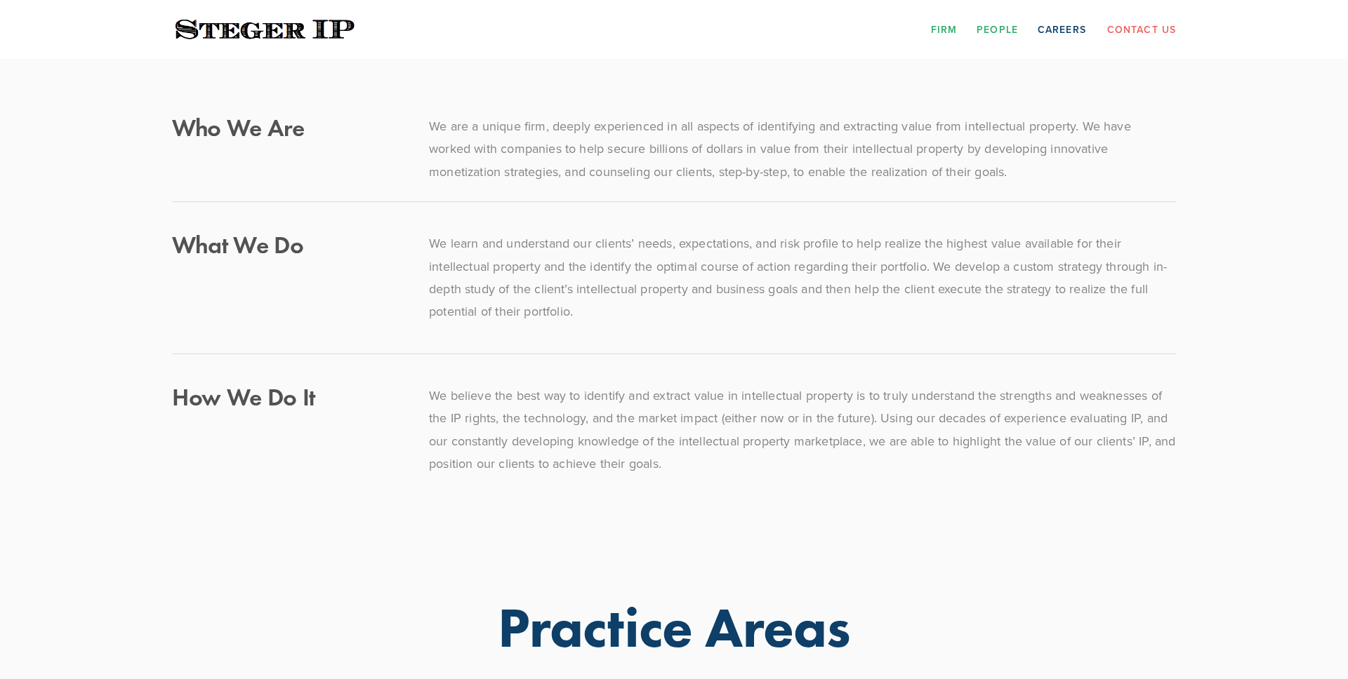
click at [993, 33] on link "People" at bounding box center [996, 29] width 41 height 22
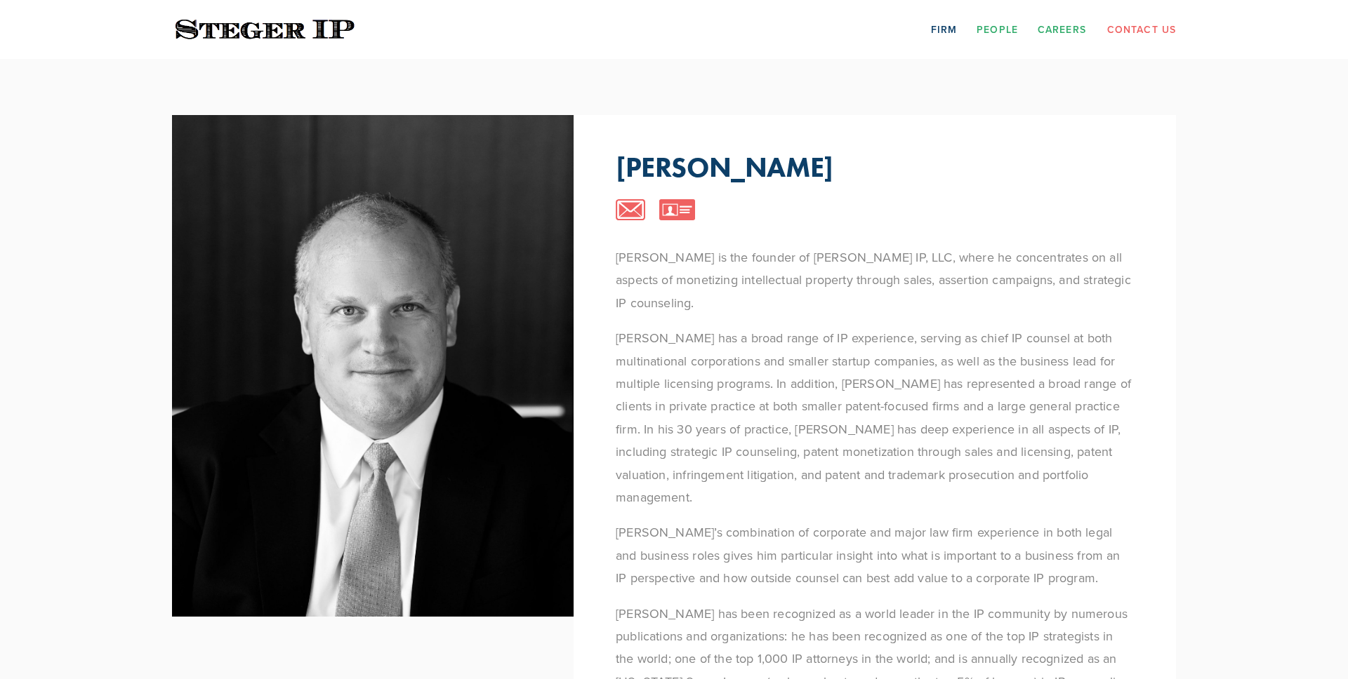
click at [1059, 29] on link "Careers" at bounding box center [1061, 29] width 48 height 22
click at [1130, 30] on link "Contact Us" at bounding box center [1141, 29] width 69 height 22
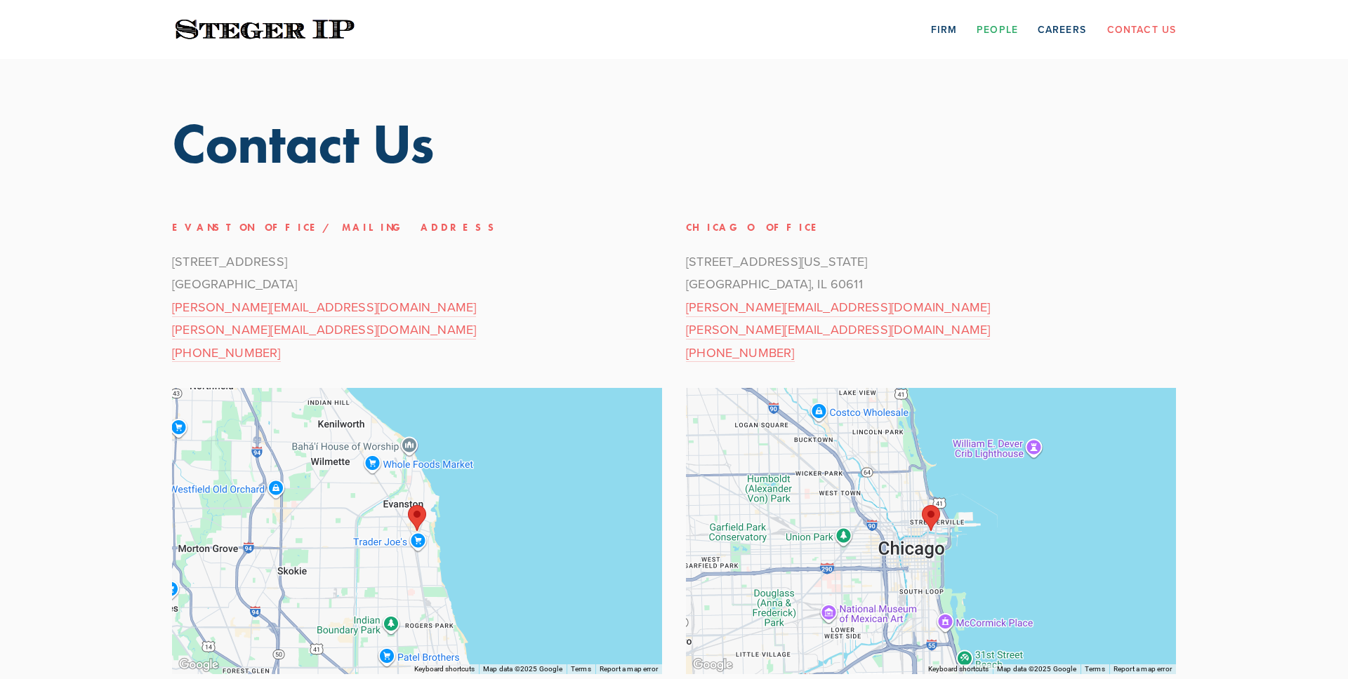
click at [992, 28] on link "People" at bounding box center [996, 29] width 41 height 22
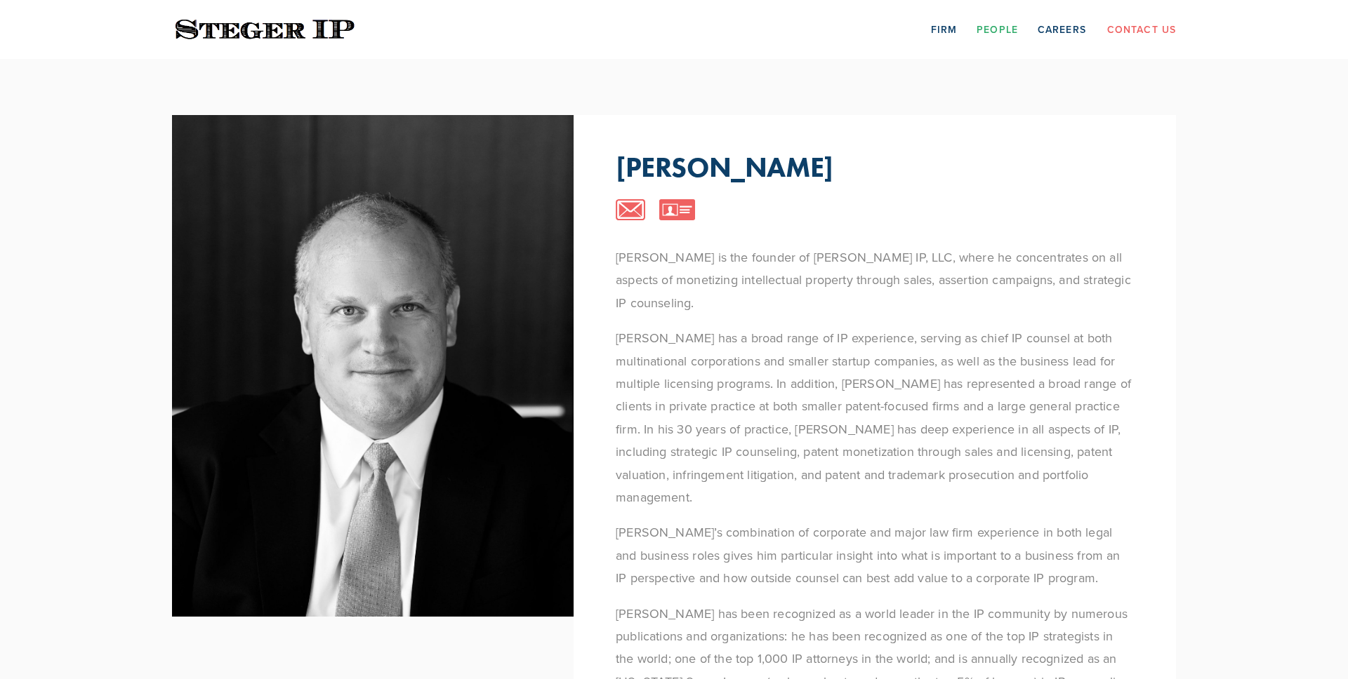
click at [625, 77] on div "[PERSON_NAME] [PERSON_NAME] is the founder of [PERSON_NAME] IP, LLC, where he c…" at bounding box center [673, 568] width 1053 height 1019
click at [1124, 28] on link "Contact Us" at bounding box center [1141, 29] width 69 height 22
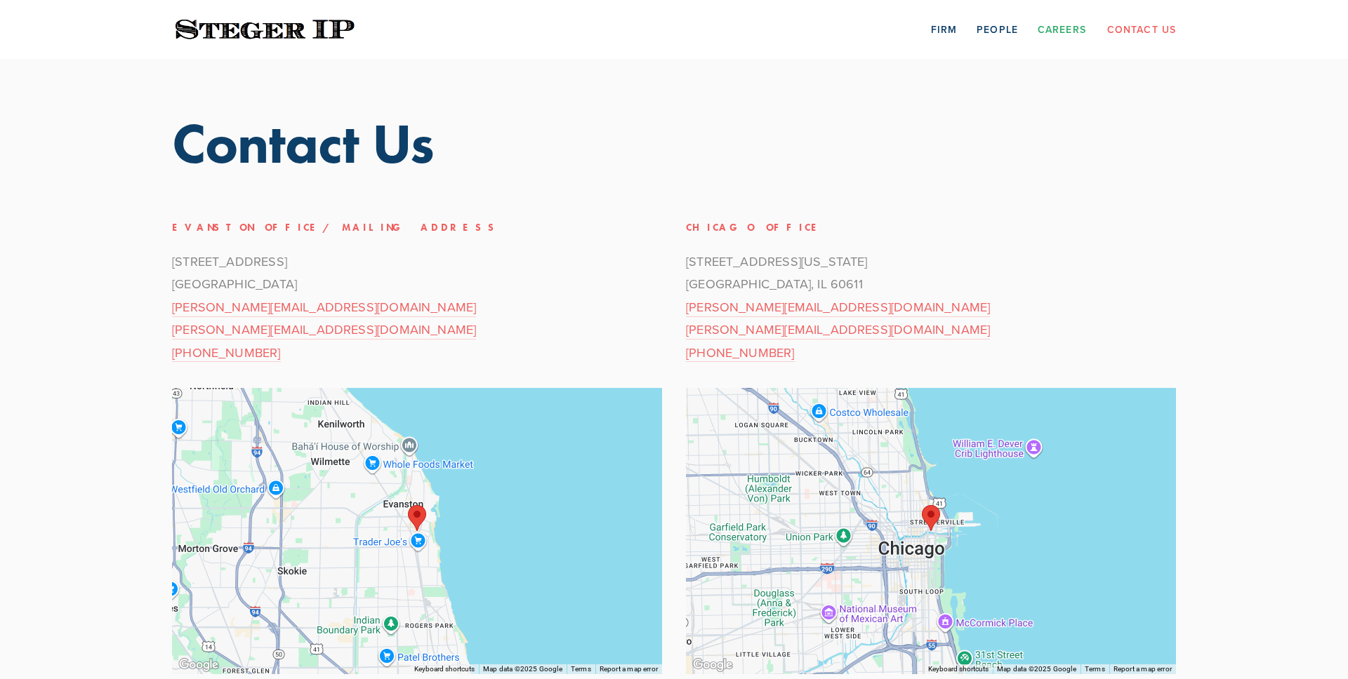
click at [1071, 36] on link "Careers" at bounding box center [1061, 29] width 48 height 22
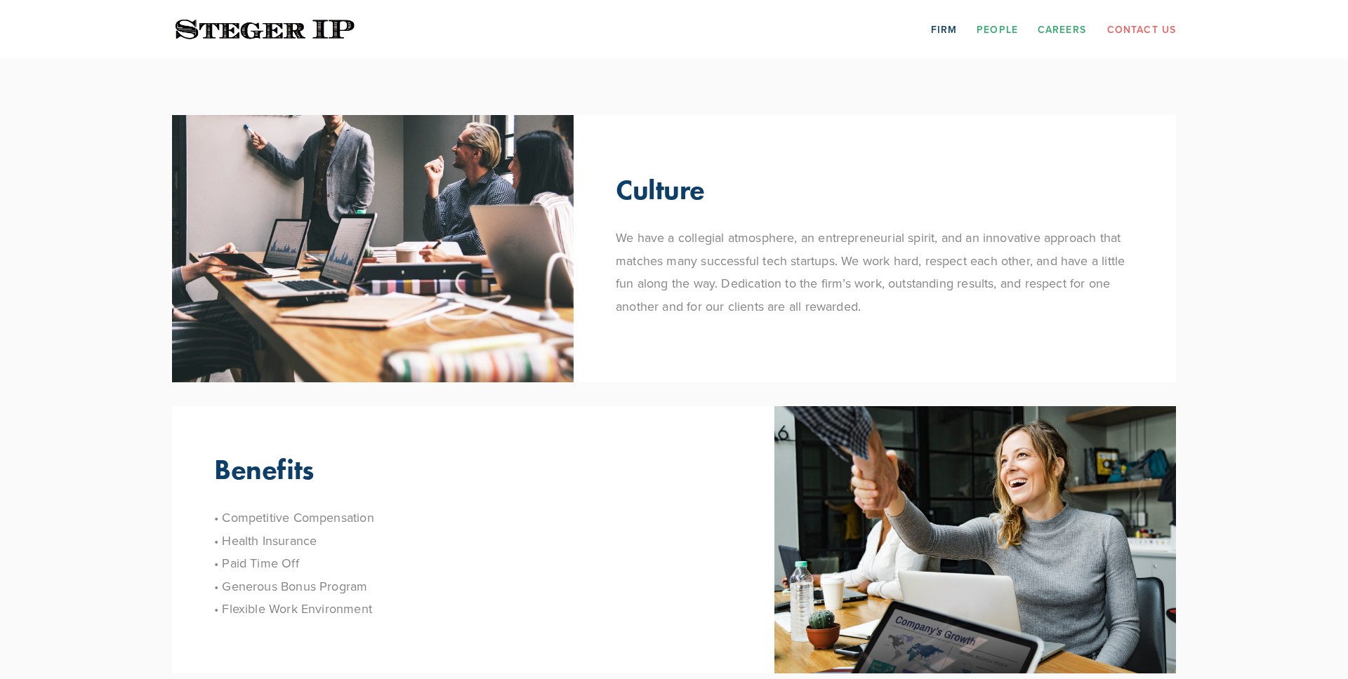
click at [1006, 32] on link "People" at bounding box center [996, 29] width 41 height 22
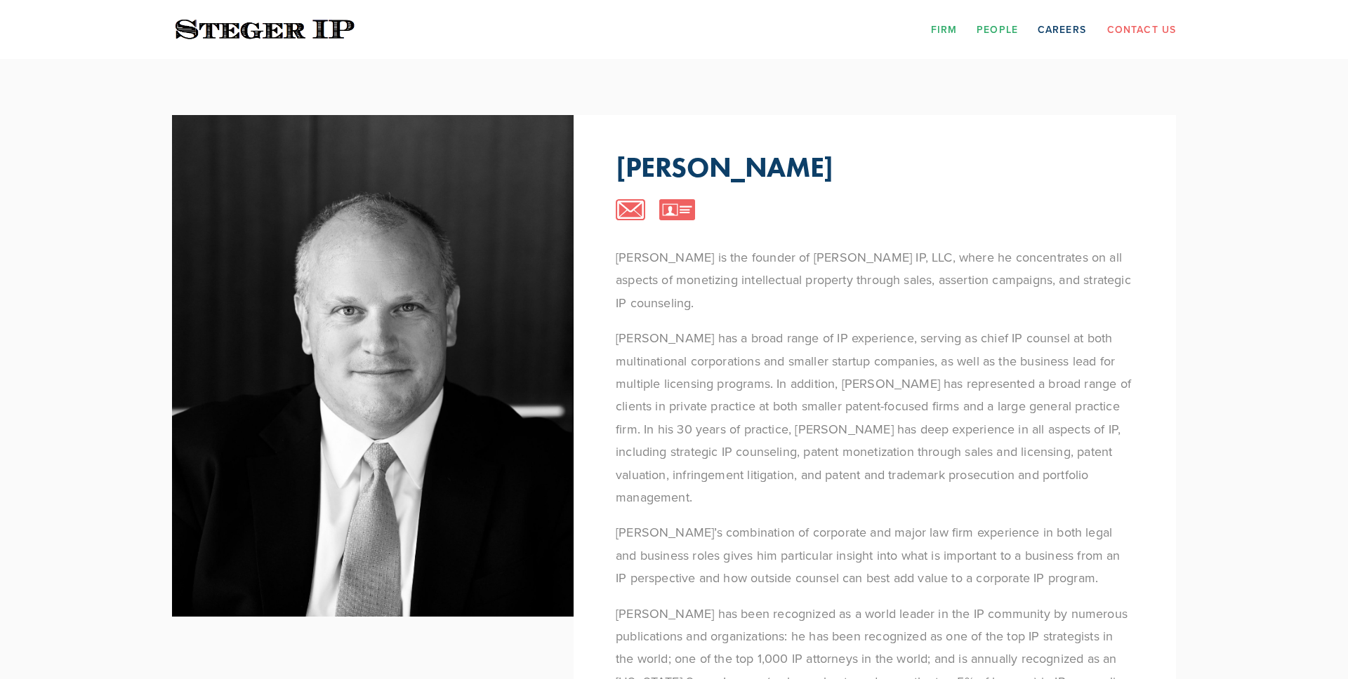
click at [939, 33] on link "Firm" at bounding box center [944, 29] width 26 height 22
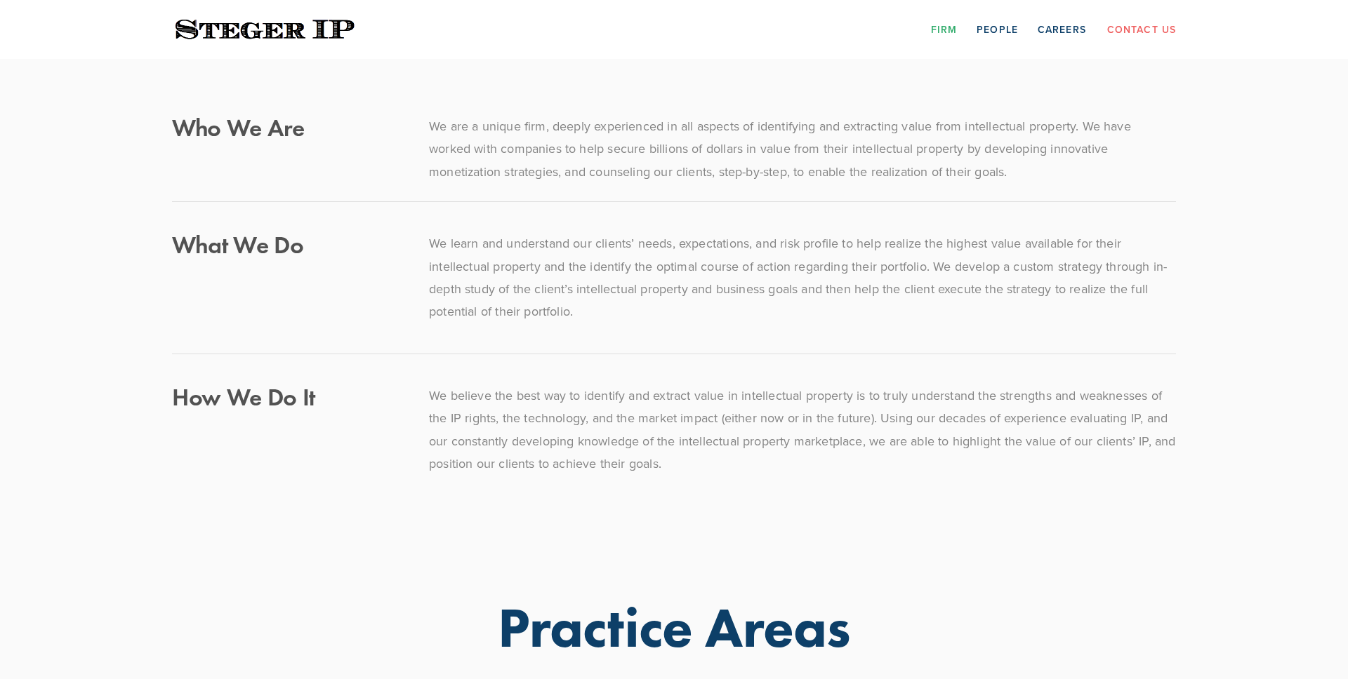
click at [1144, 29] on link "Contact Us" at bounding box center [1141, 29] width 69 height 22
